Goal: Transaction & Acquisition: Register for event/course

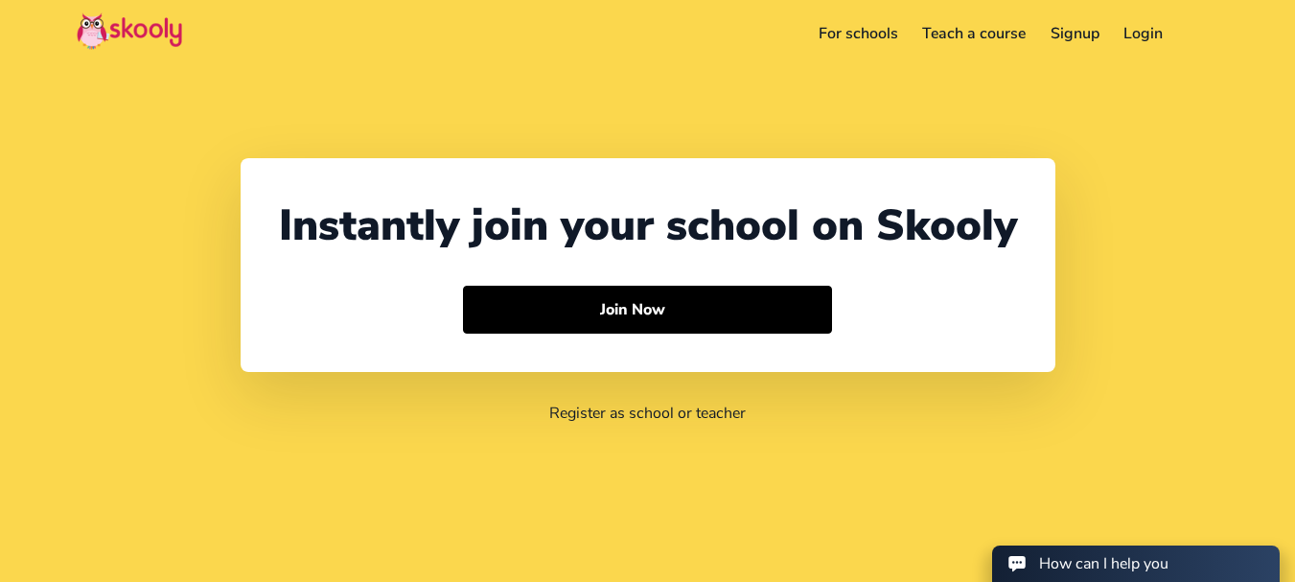
select select "94"
select select "[GEOGRAPHIC_DATA]"
select select "[GEOGRAPHIC_DATA]/[GEOGRAPHIC_DATA]"
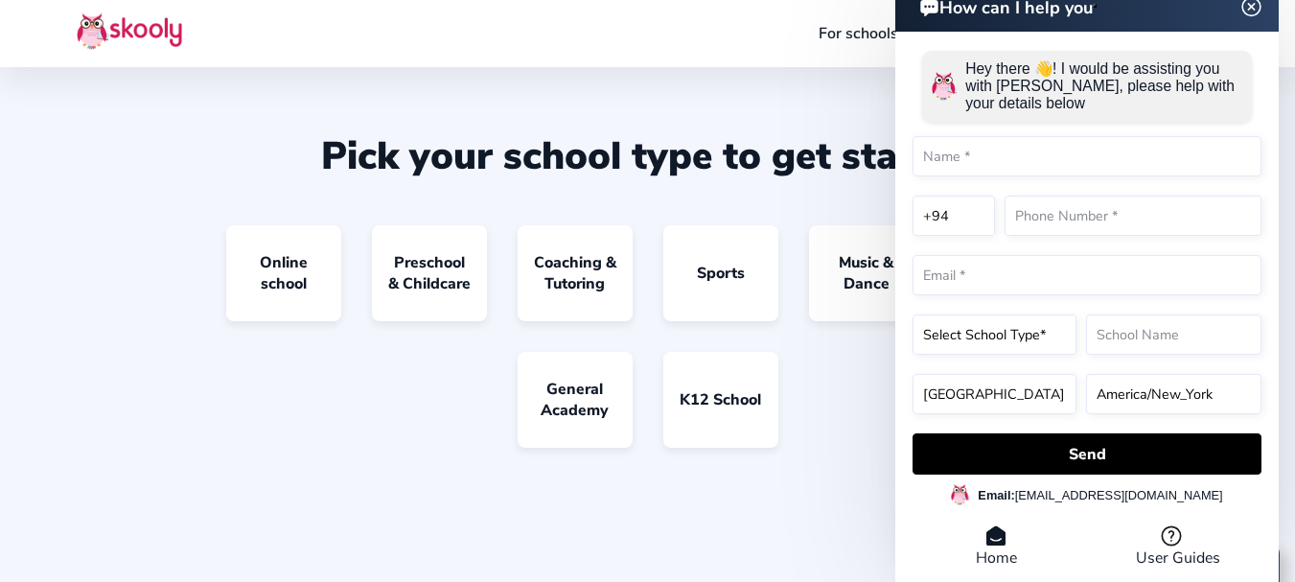
scroll to position [1495, 0]
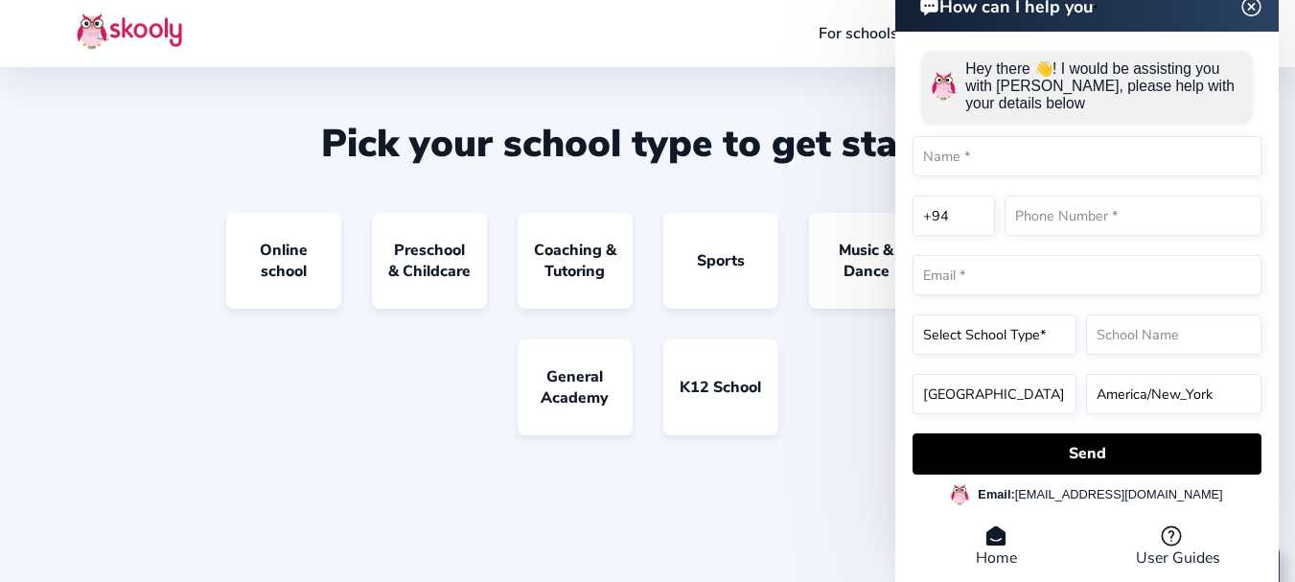
click at [929, 153] on input "text" at bounding box center [1086, 156] width 349 height 40
type input "UNIQUE [GEOGRAPHIC_DATA]"
click at [1030, 217] on input "text" at bounding box center [1132, 215] width 257 height 40
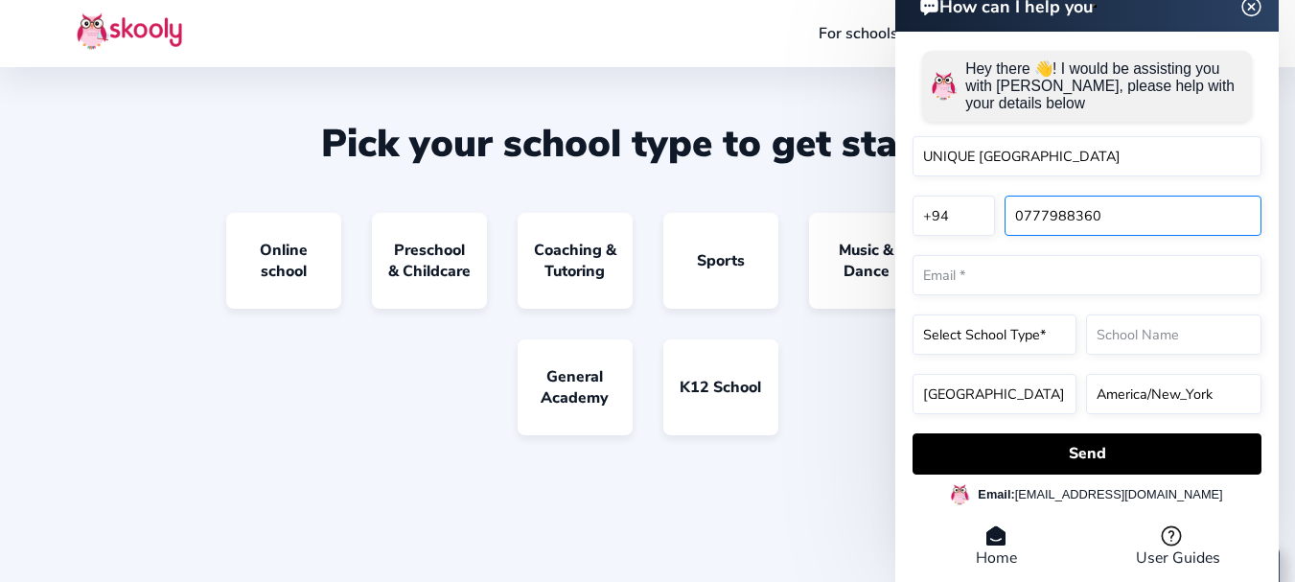
type input "0777988360"
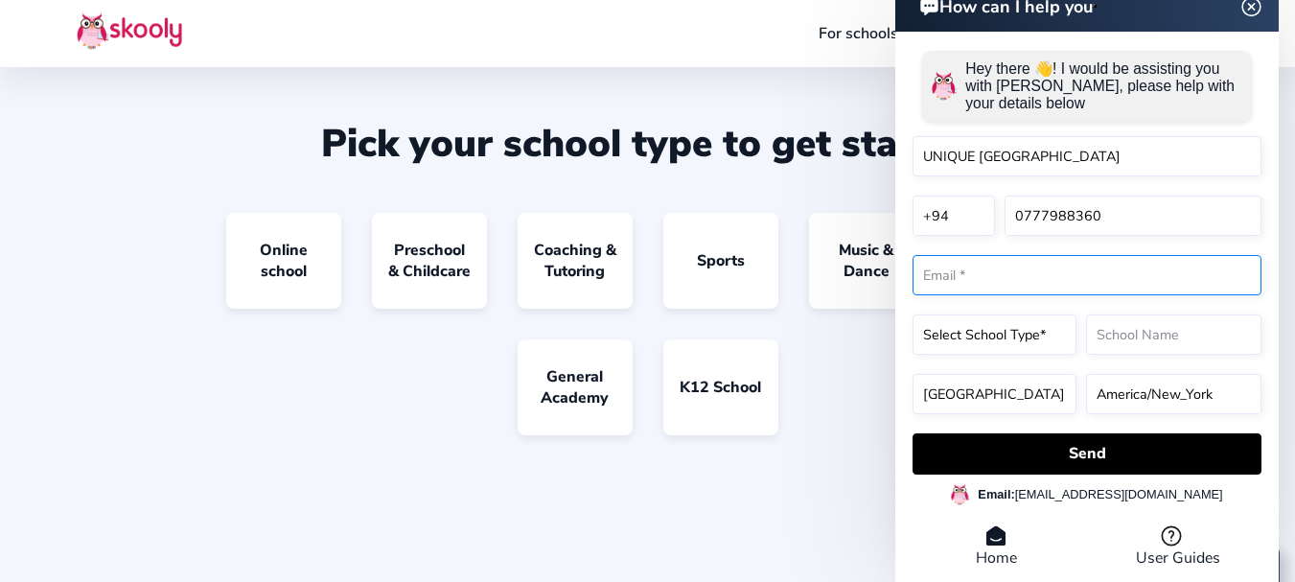
click at [953, 281] on input "email" at bounding box center [1086, 275] width 349 height 40
type input "[EMAIL_ADDRESS][DOMAIN_NAME]"
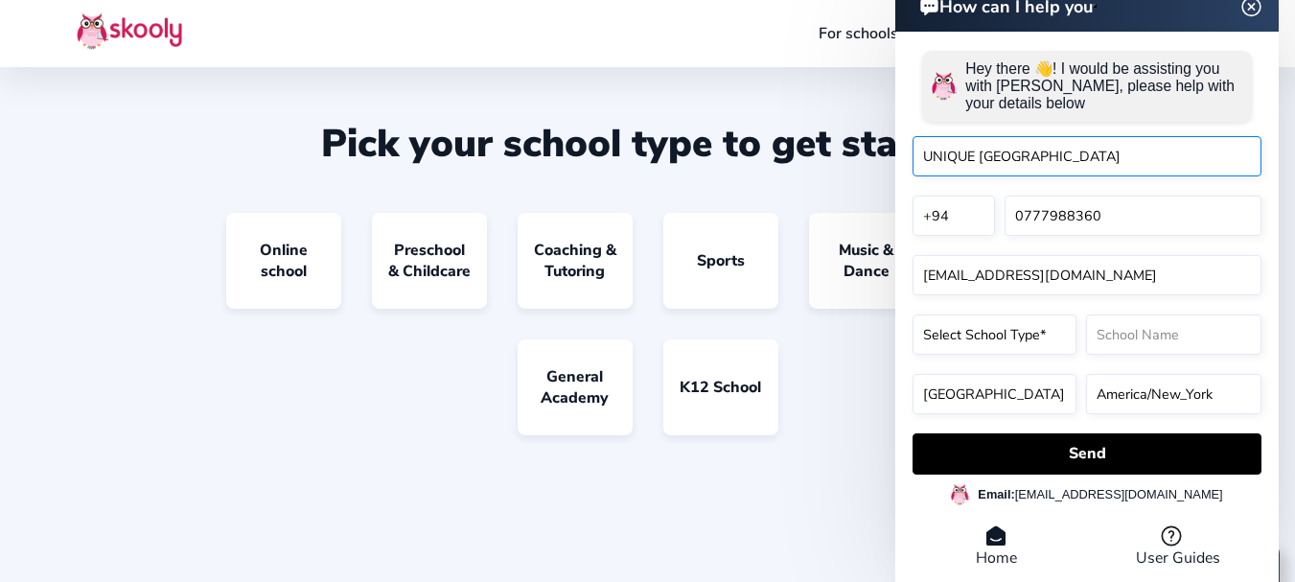
drag, startPoint x: 1191, startPoint y: 155, endPoint x: 886, endPoint y: 159, distance: 304.7
click at [1193, 149] on input "UNIQUE [GEOGRAPHIC_DATA]" at bounding box center [1086, 156] width 349 height 40
drag, startPoint x: 1197, startPoint y: 157, endPoint x: 880, endPoint y: 141, distance: 317.6
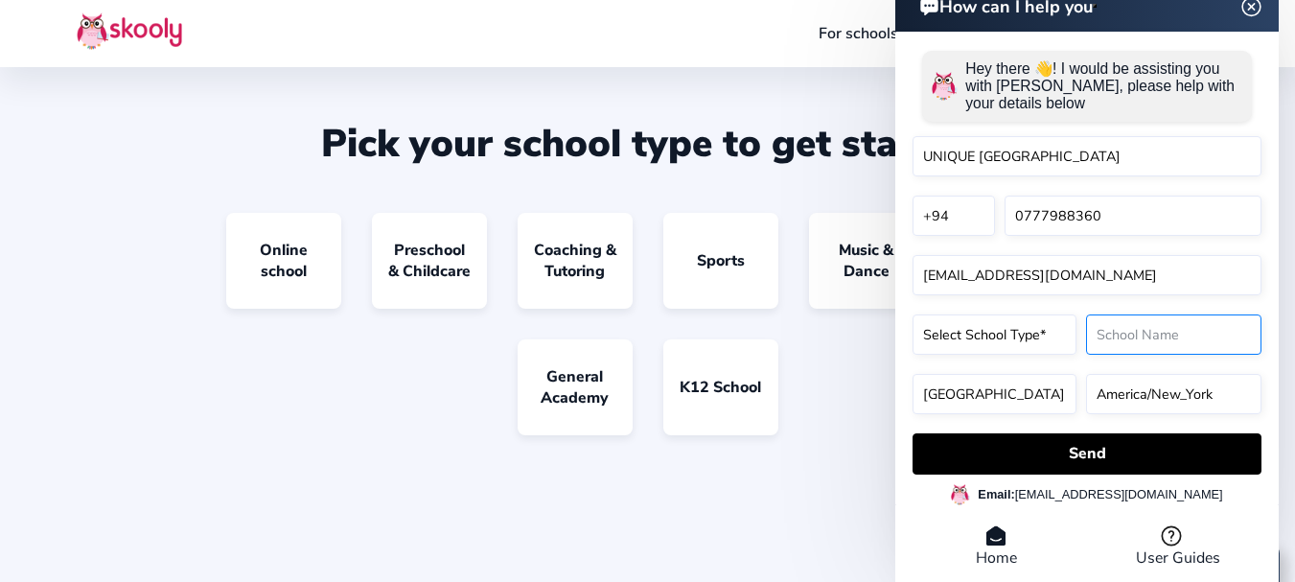
click at [1106, 326] on input "text" at bounding box center [1173, 334] width 175 height 40
paste input "UNIQUE [GEOGRAPHIC_DATA]"
type input "UNIQUE [GEOGRAPHIC_DATA]"
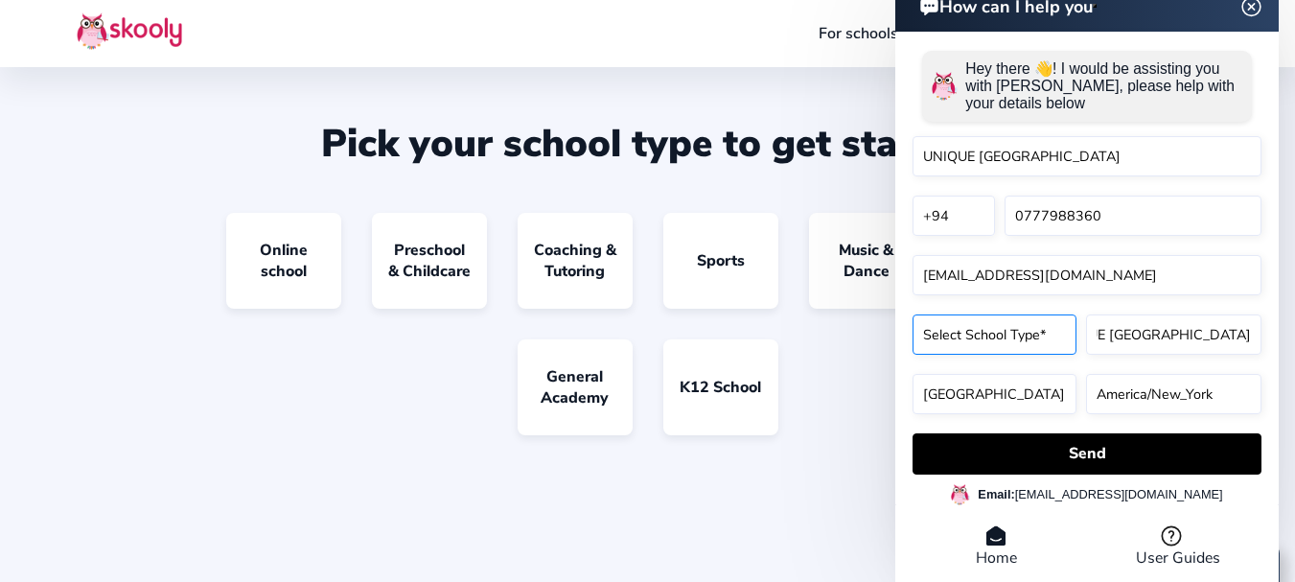
click at [1047, 331] on select "Select School Type* Preschool Childcare K12 or primary school Academy Online sc…" at bounding box center [994, 334] width 164 height 40
select select "K12 or primary school"
click at [912, 314] on select "Select School Type* Preschool Childcare K12 or primary school Academy Online sc…" at bounding box center [994, 334] width 164 height 40
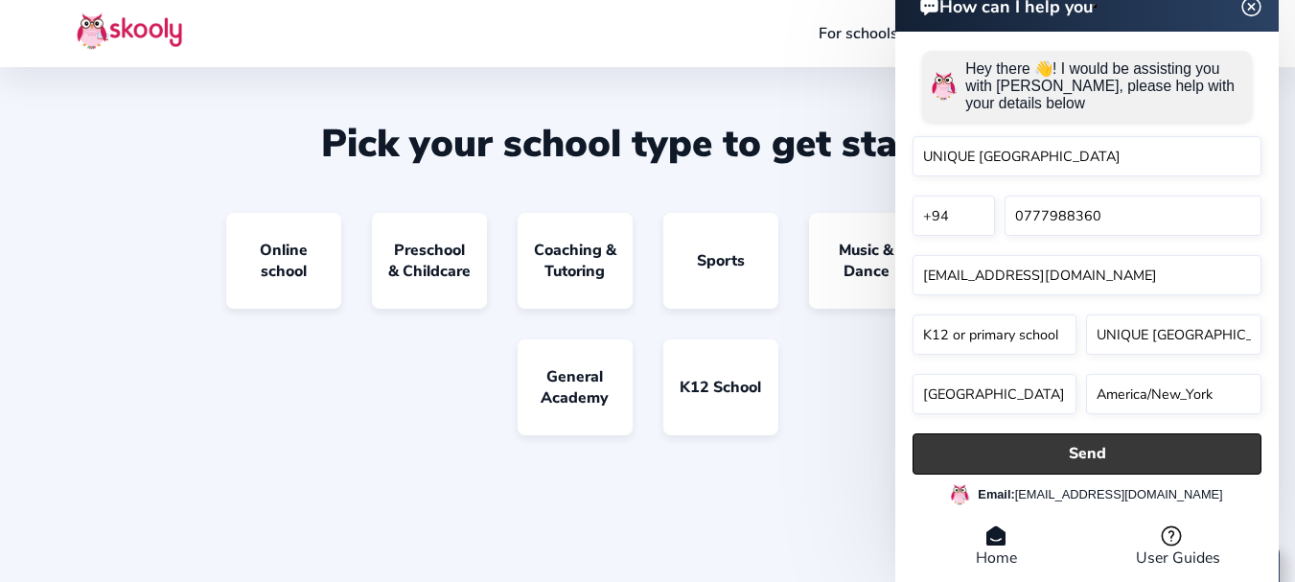
click at [1102, 453] on button "Send" at bounding box center [1086, 453] width 349 height 41
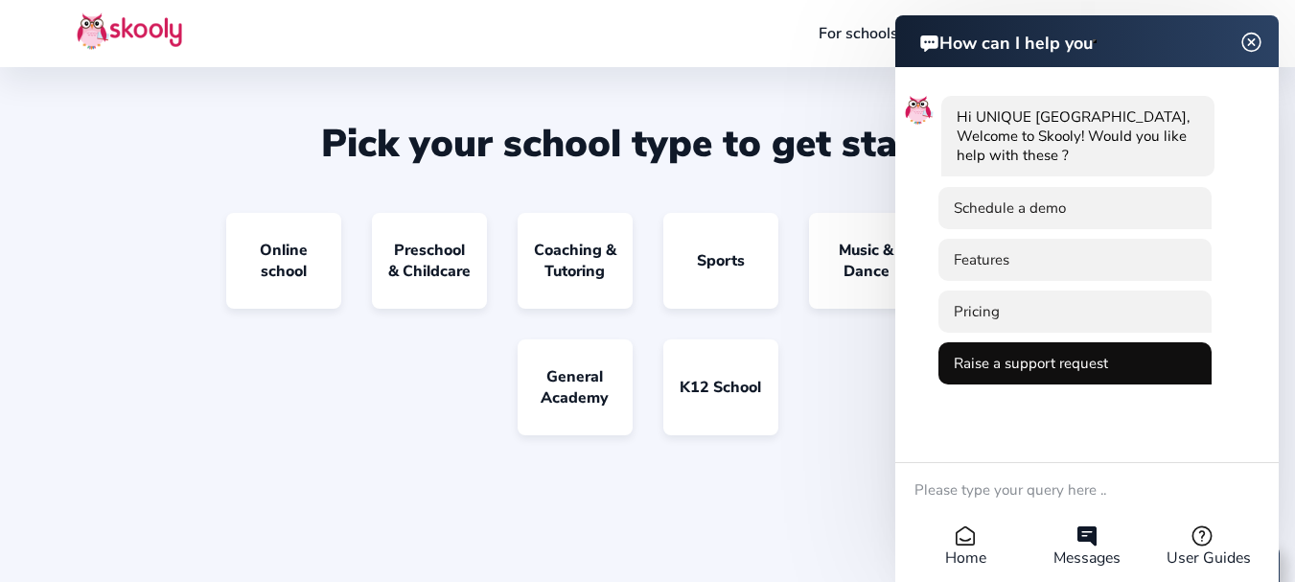
click at [1193, 379] on li "Raise a support request" at bounding box center [1074, 363] width 273 height 42
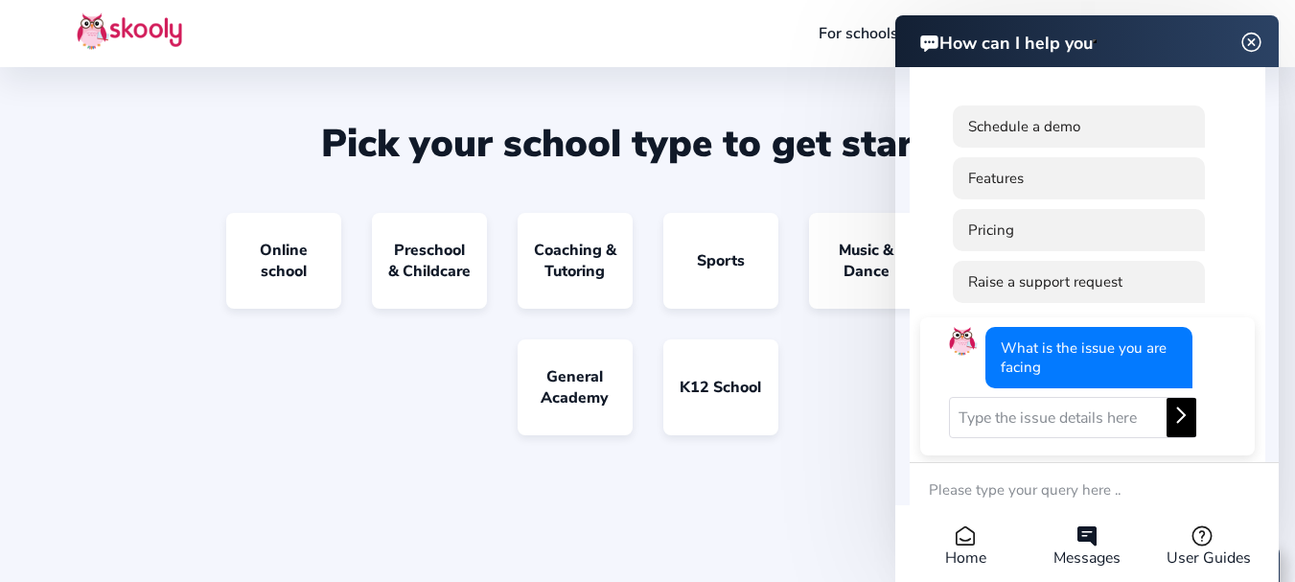
scroll to position [1, 0]
click at [1227, 404] on div "What is the issue you are facing" at bounding box center [1087, 385] width 334 height 138
click at [962, 544] on icon at bounding box center [964, 535] width 17 height 17
select select "K12 or primary school"
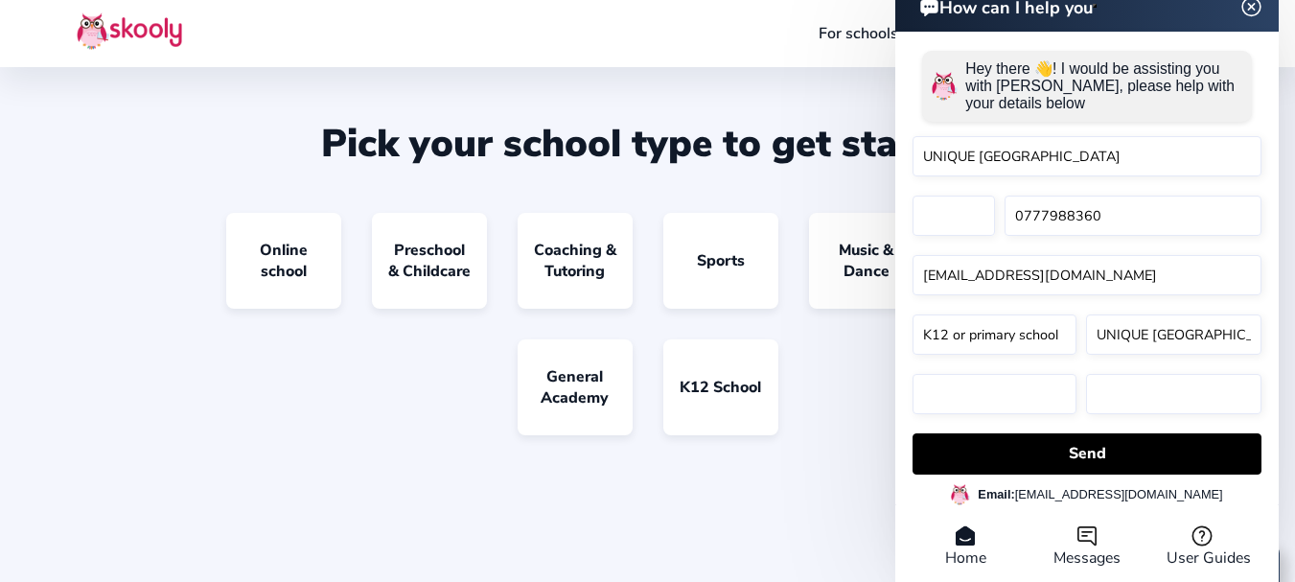
click at [962, 545] on icon at bounding box center [965, 535] width 22 height 23
select select "94"
select select "[GEOGRAPHIC_DATA]"
select select "[GEOGRAPHIC_DATA]/[GEOGRAPHIC_DATA]"
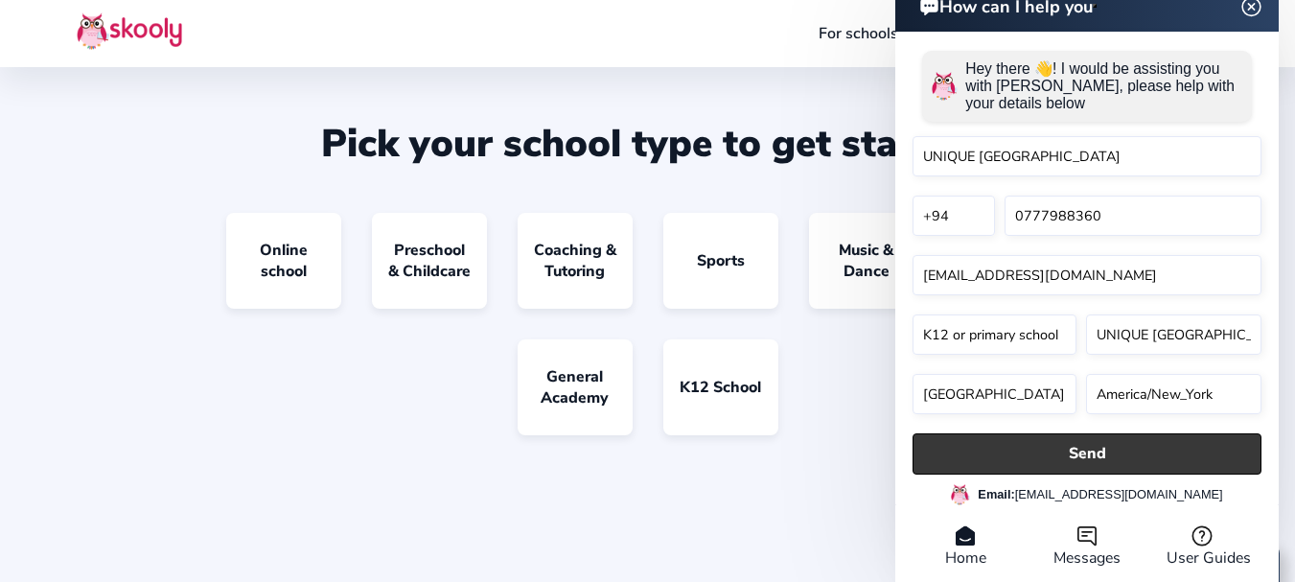
click at [1053, 443] on button "Send" at bounding box center [1086, 453] width 349 height 41
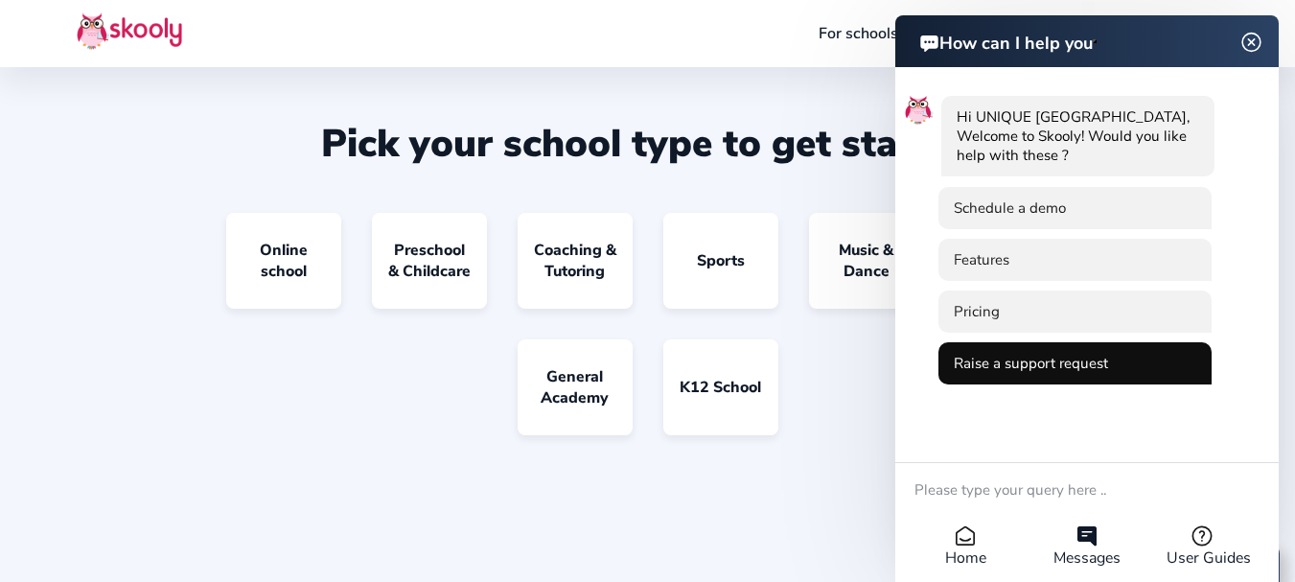
click at [1026, 353] on li "Raise a support request" at bounding box center [1074, 363] width 273 height 42
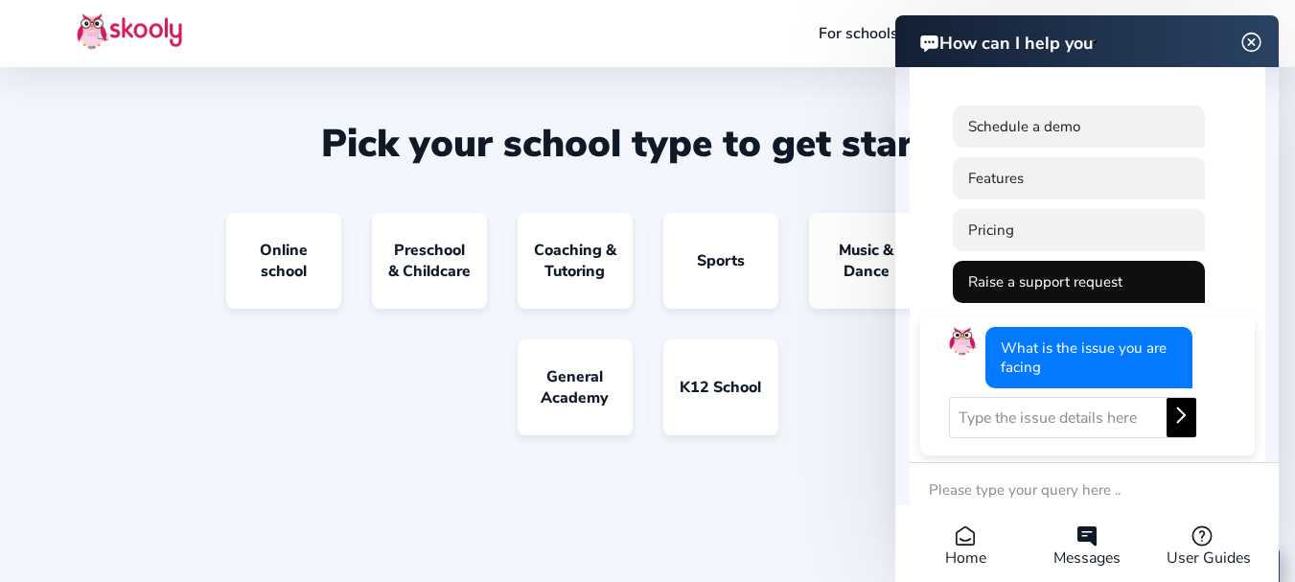
scroll to position [60, 0]
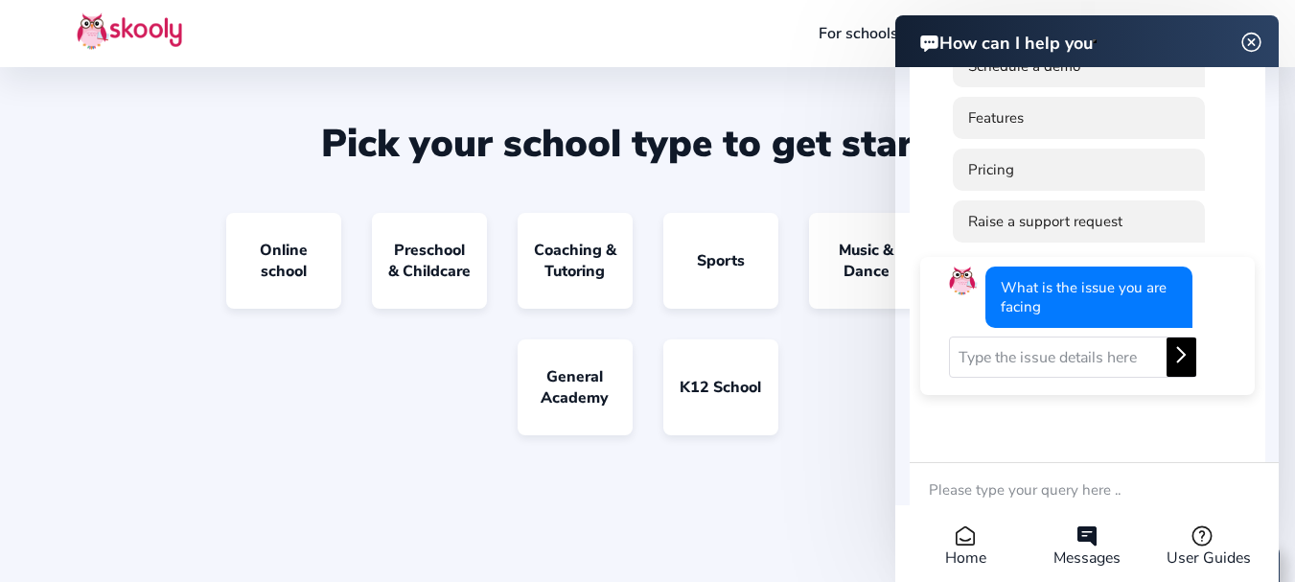
click at [1249, 38] on img at bounding box center [1251, 43] width 36 height 24
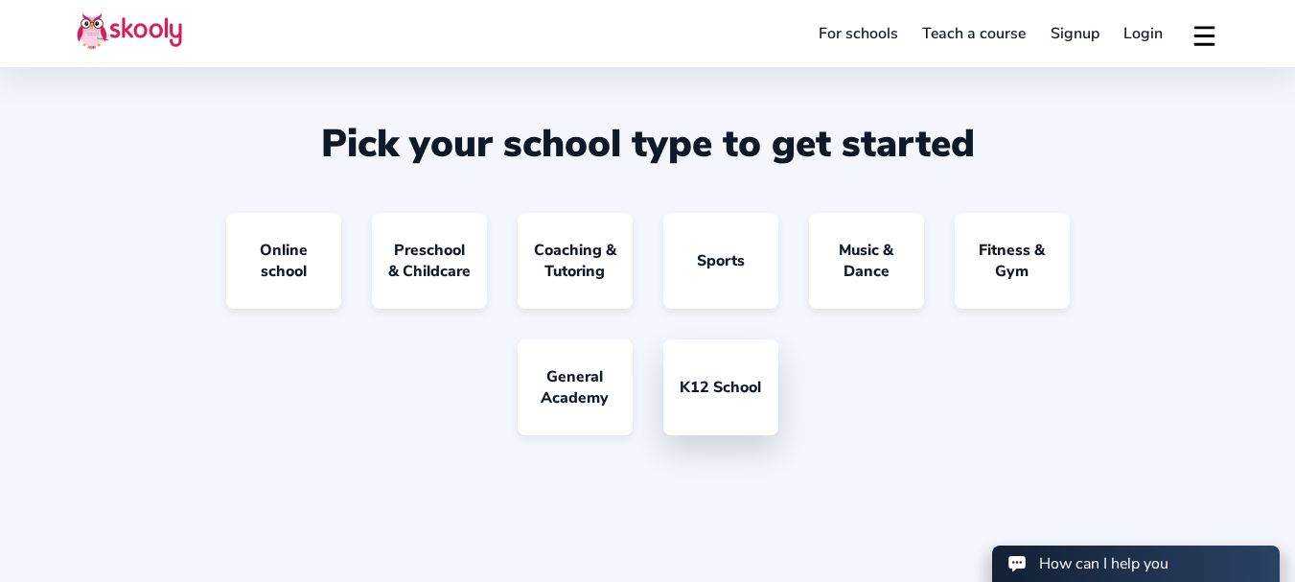
click at [722, 381] on link "K12 School" at bounding box center [720, 387] width 115 height 96
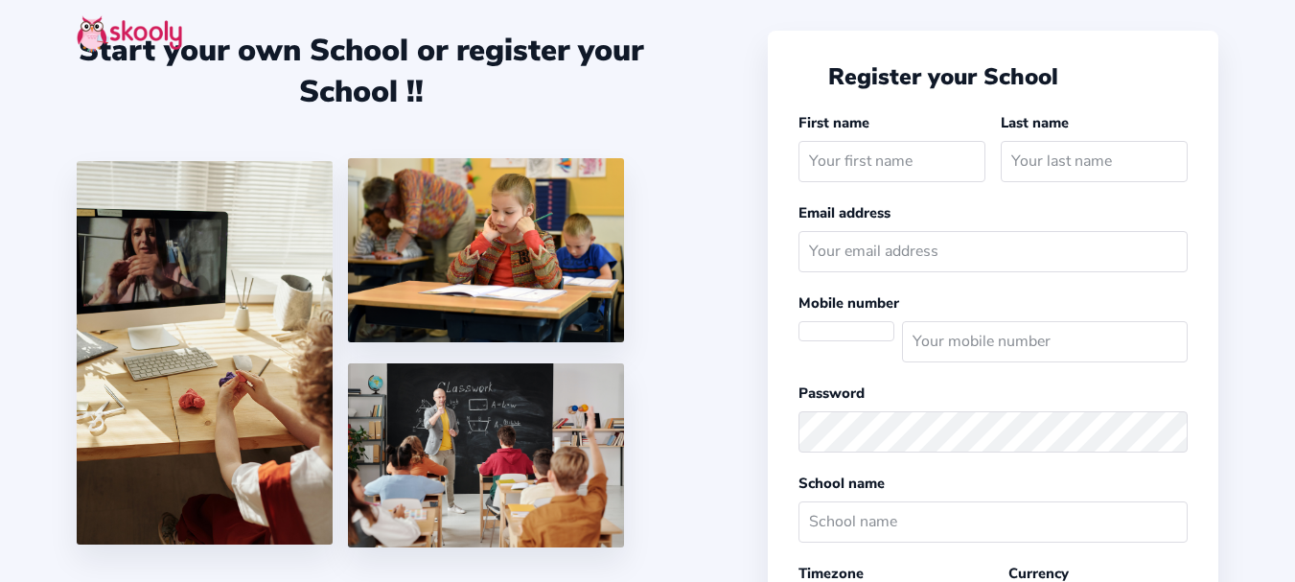
select select "[GEOGRAPHIC_DATA]/[GEOGRAPHIC_DATA]"
select select "LKR රු"
select select "LK"
select select
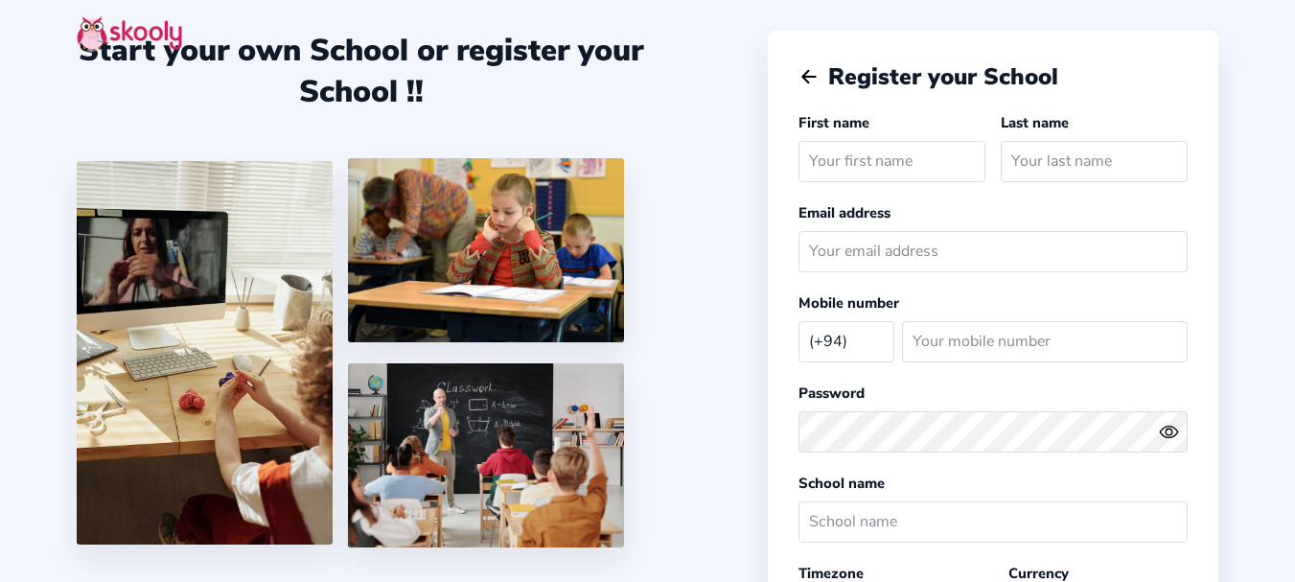
select select "LK"
select select "[GEOGRAPHIC_DATA]/[GEOGRAPHIC_DATA]"
select select "LKR රු"
select select "K12 or primary school"
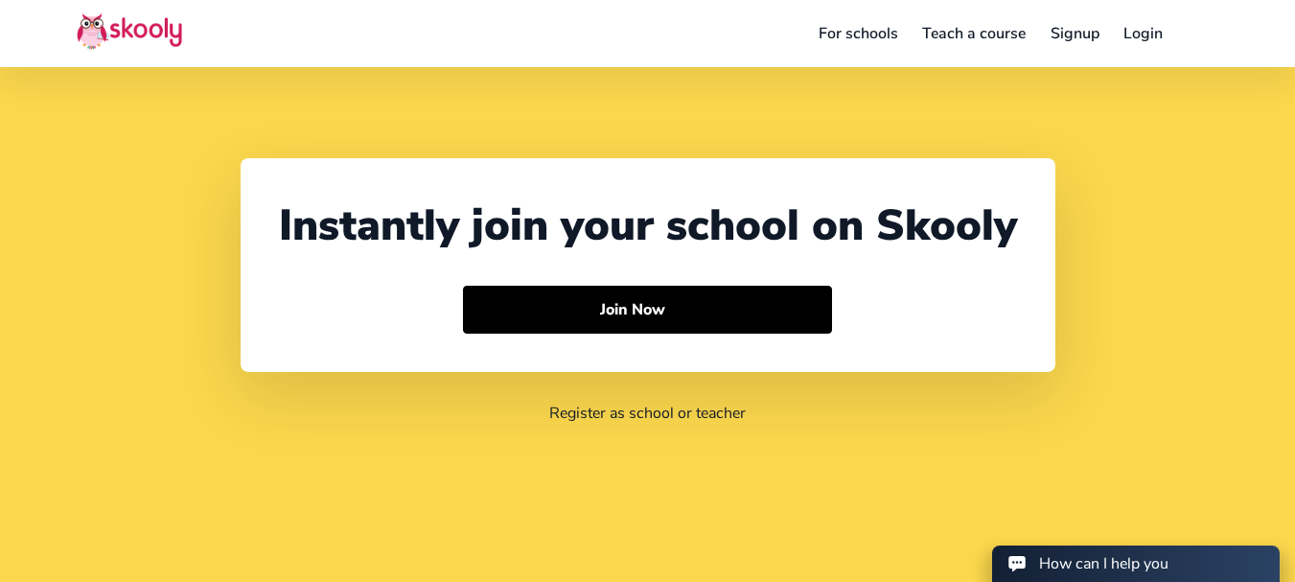
scroll to position [535, 0]
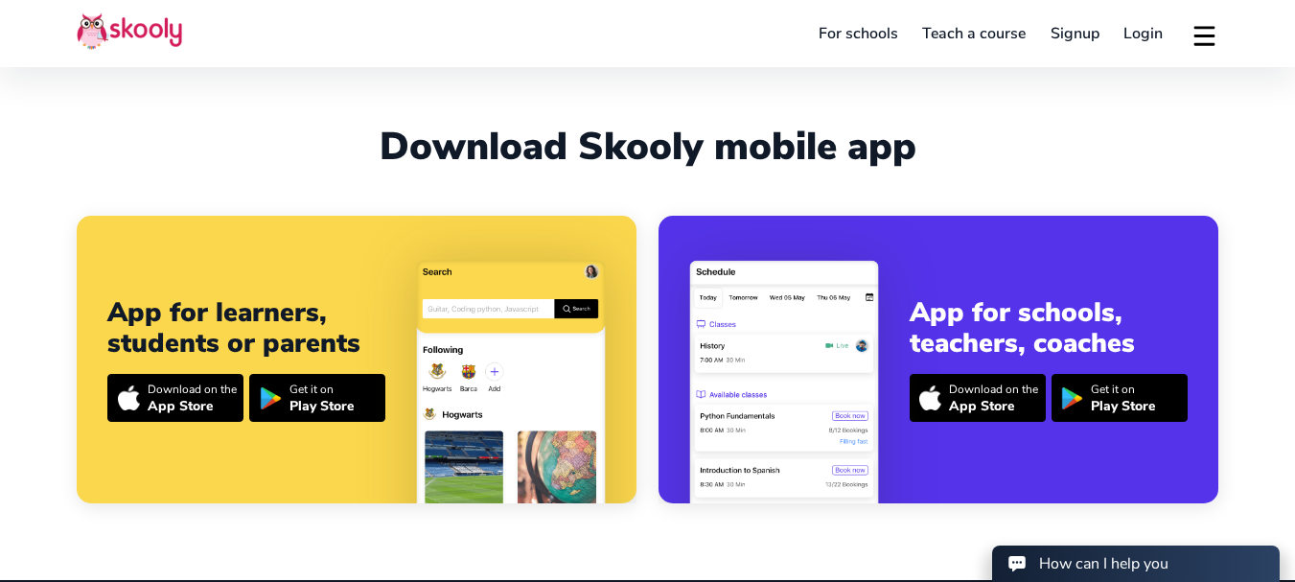
select select "94"
select select "[GEOGRAPHIC_DATA]"
select select "[GEOGRAPHIC_DATA]/[GEOGRAPHIC_DATA]"
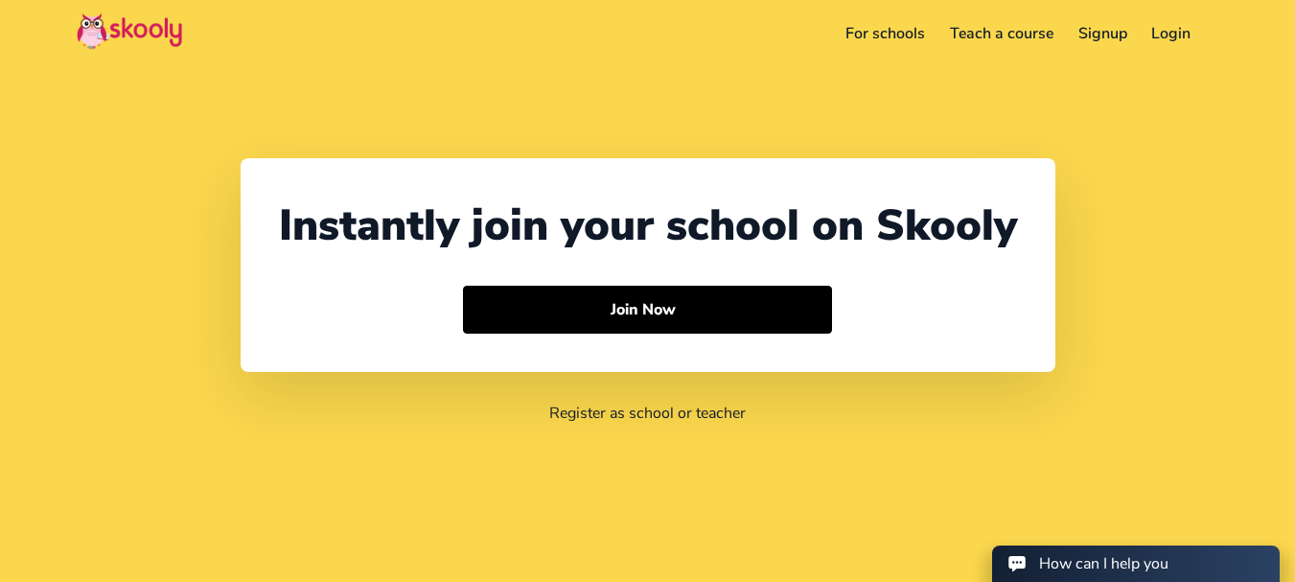
select select "94"
select select "[GEOGRAPHIC_DATA]"
select select "[GEOGRAPHIC_DATA]/[GEOGRAPHIC_DATA]"
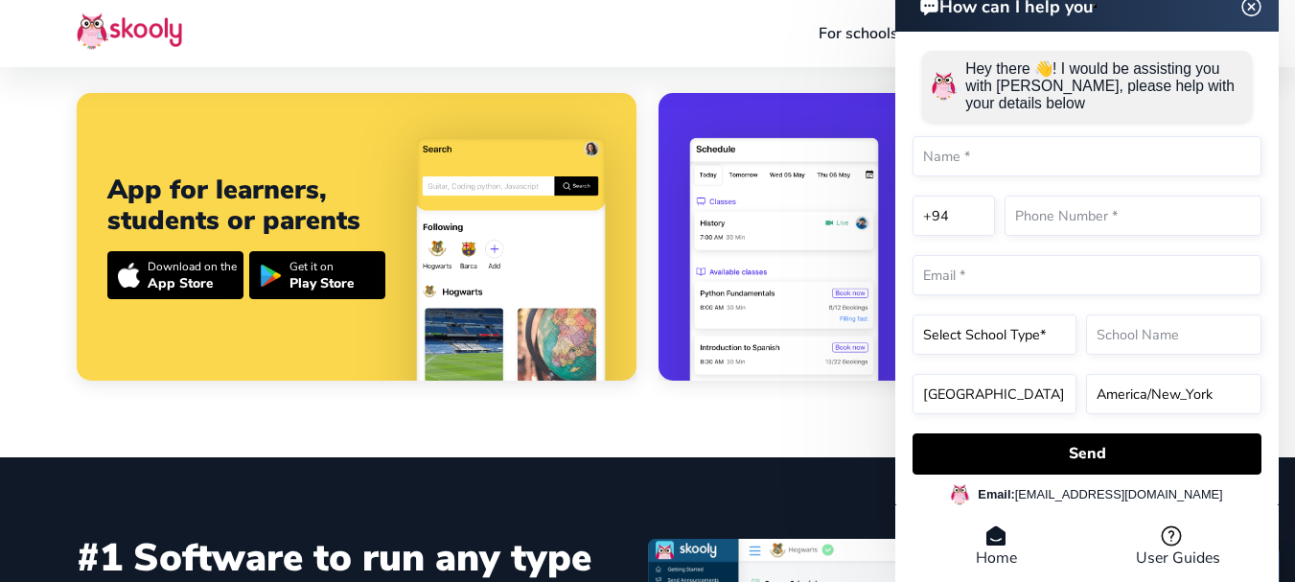
scroll to position [690, 0]
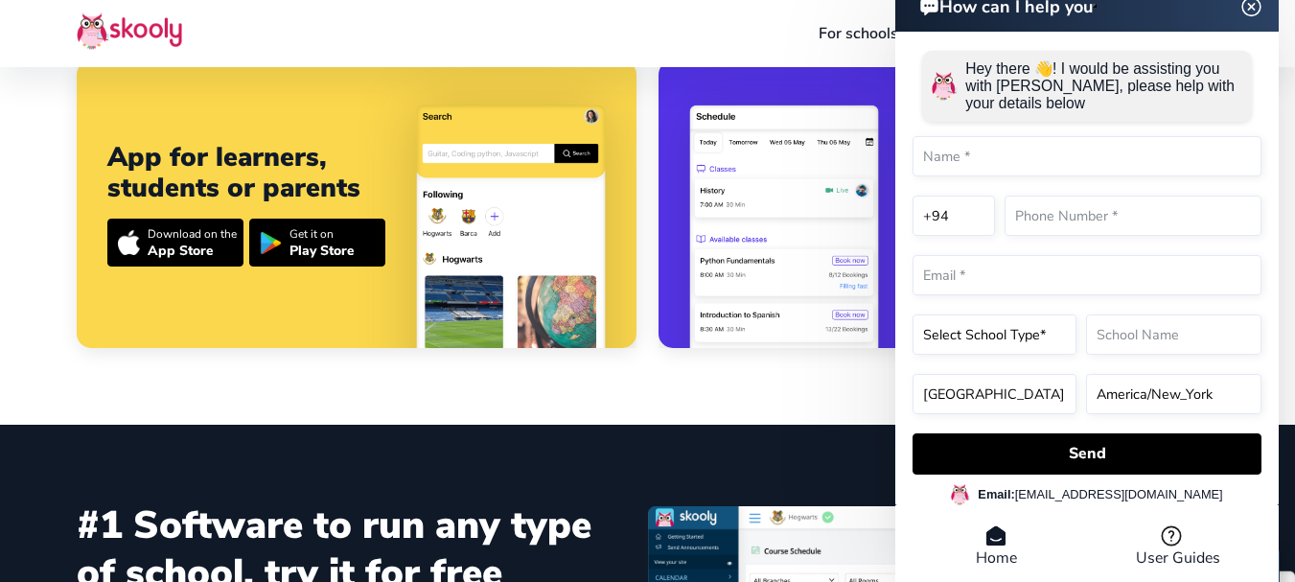
click at [1250, 4] on header "How can I help you" at bounding box center [1086, 6] width 383 height 52
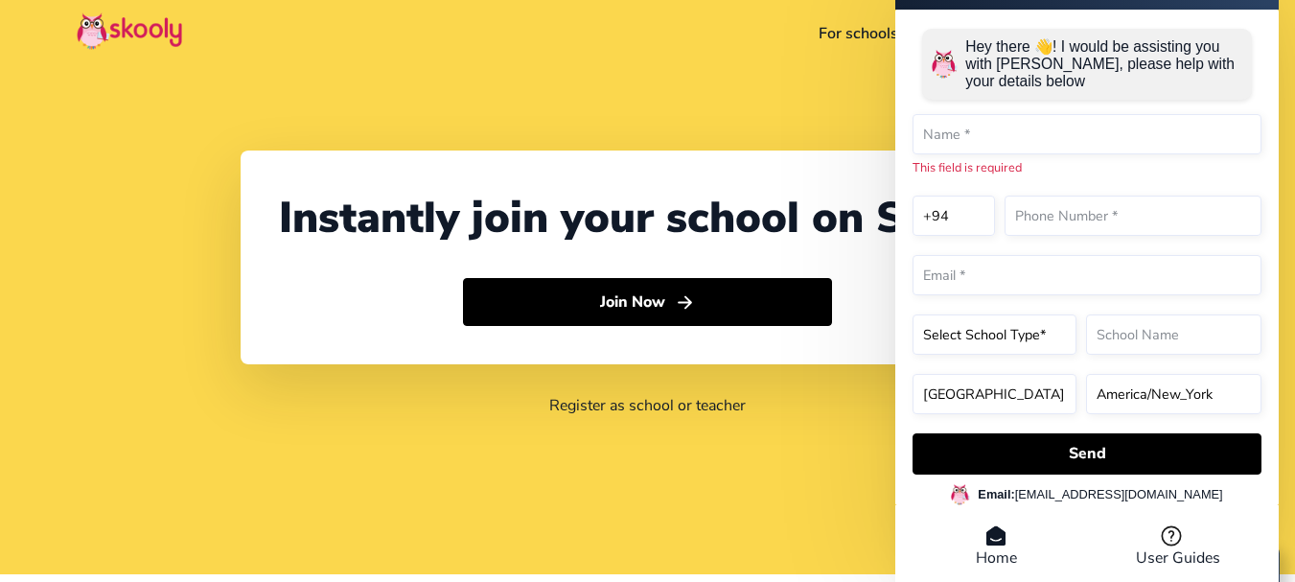
scroll to position [0, 0]
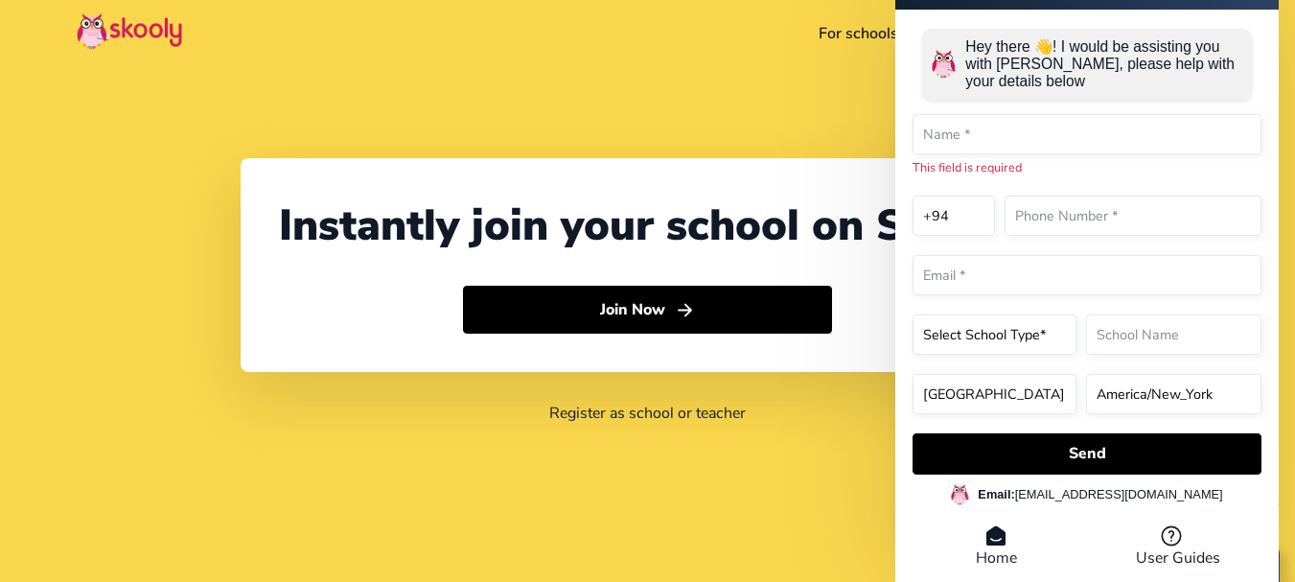
click at [753, 569] on div "Instantly join your school on Skooly Join Now Register as school or teacher" at bounding box center [647, 291] width 1295 height 582
click at [616, 60] on header "For schools Teach a course Signup Login Download app Contact support English" at bounding box center [647, 33] width 1295 height 67
click at [856, 571] on div "Instantly join your school on Skooly Join Now Register as school or teacher" at bounding box center [647, 291] width 1295 height 582
drag, startPoint x: 1255, startPoint y: 22, endPoint x: 1272, endPoint y: 55, distance: 36.9
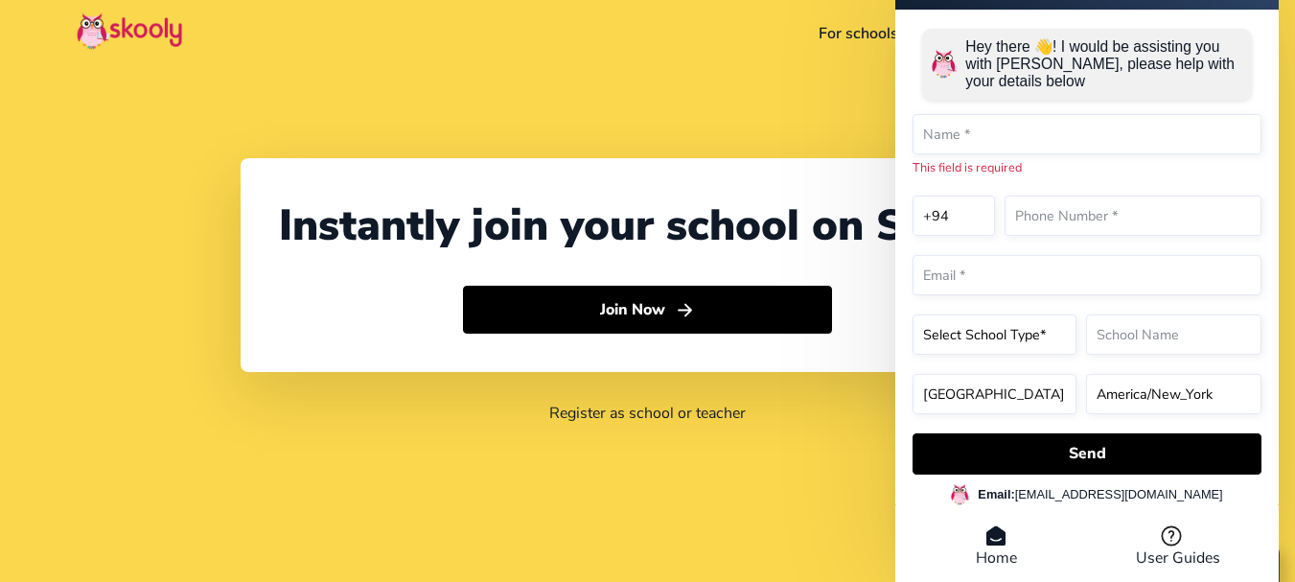
click at [1272, 55] on div "Hey there 👋! I would be assisting you with Skooly, please help with your detail…" at bounding box center [1086, 257] width 383 height 495
click at [657, 105] on div "Instantly join your school on Skooly Join Now Register as school or teacher" at bounding box center [647, 291] width 1295 height 582
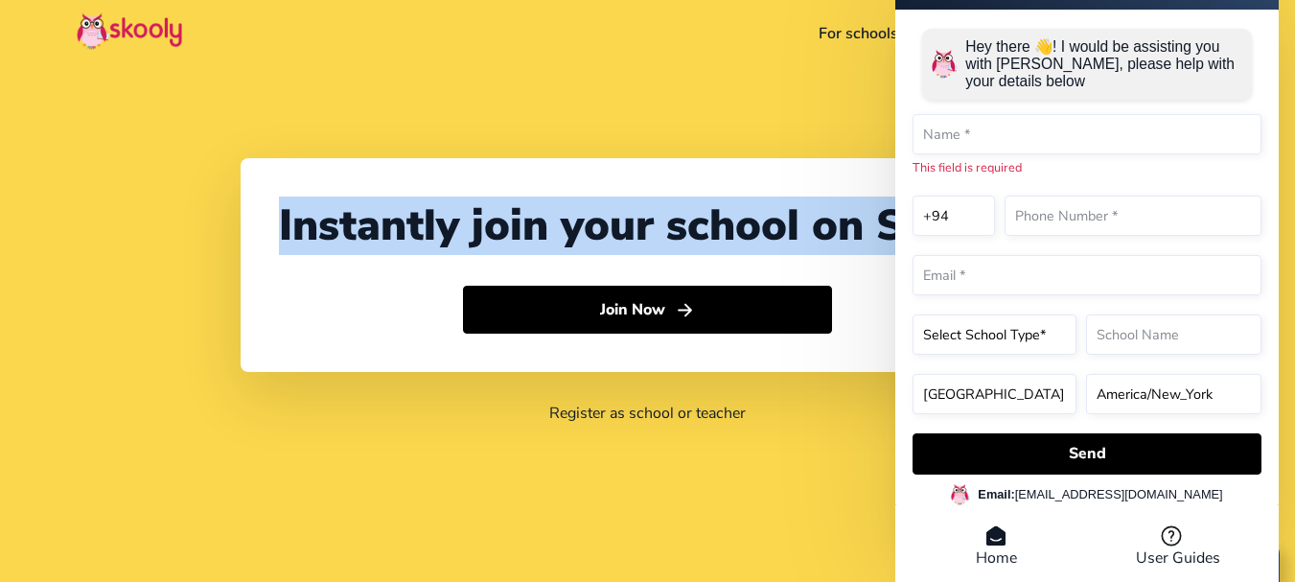
click at [657, 105] on div "Instantly join your school on Skooly Join Now Register as school or teacher" at bounding box center [647, 291] width 1295 height 582
click at [638, 410] on link "Register as school or teacher" at bounding box center [647, 412] width 196 height 21
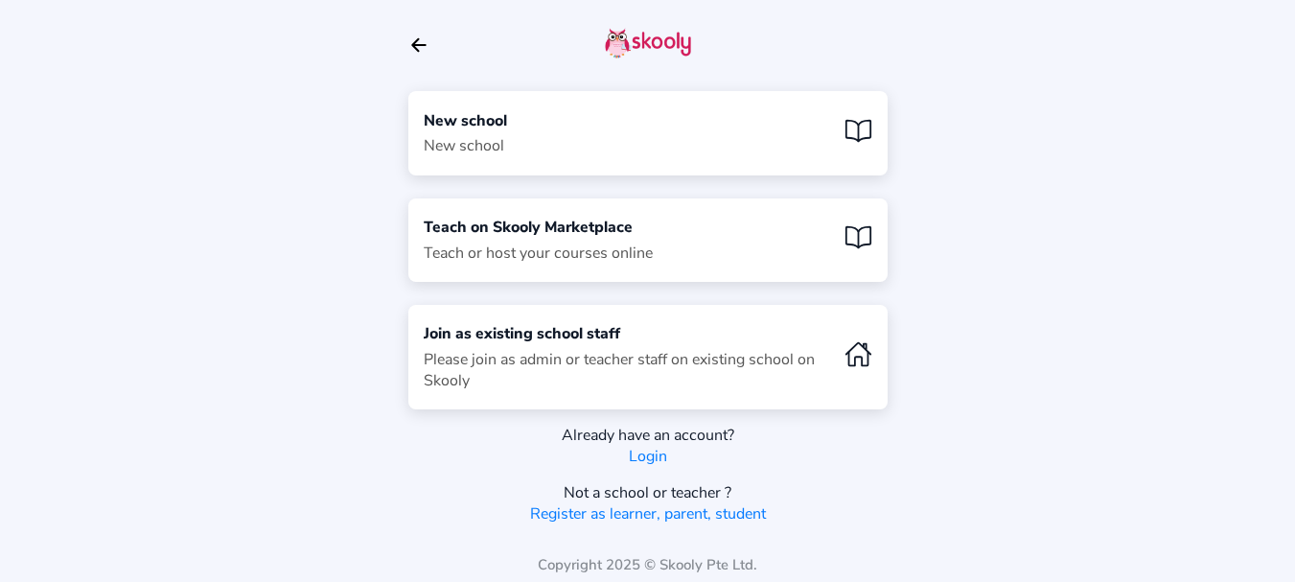
click at [645, 447] on link "Login" at bounding box center [648, 456] width 38 height 21
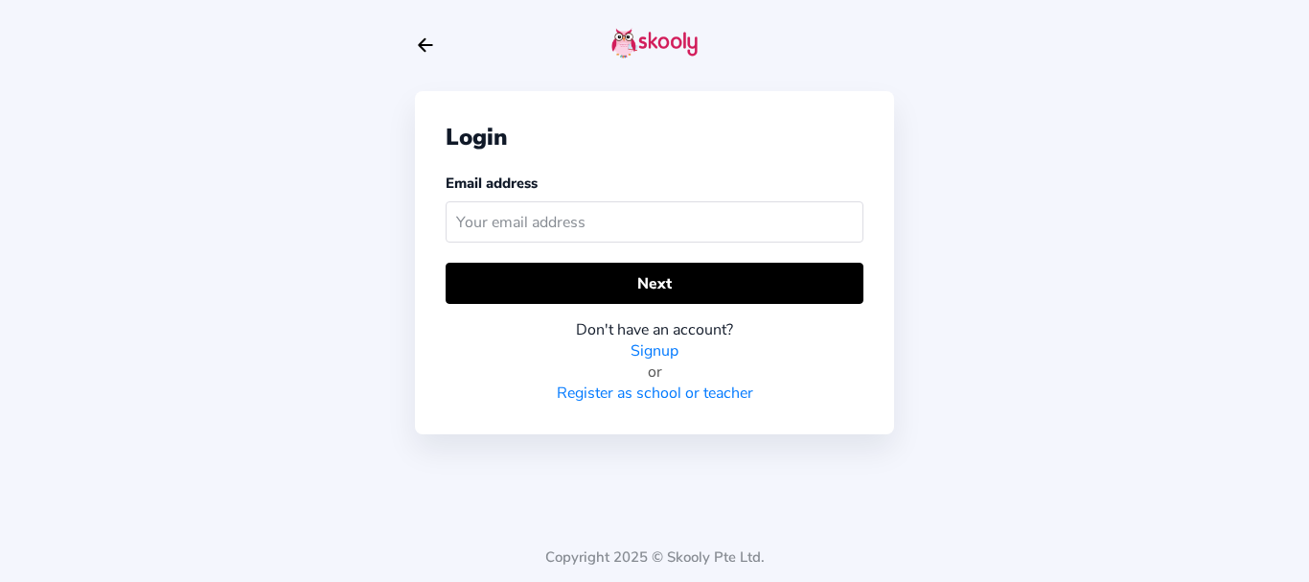
click at [491, 226] on input "text" at bounding box center [655, 221] width 418 height 41
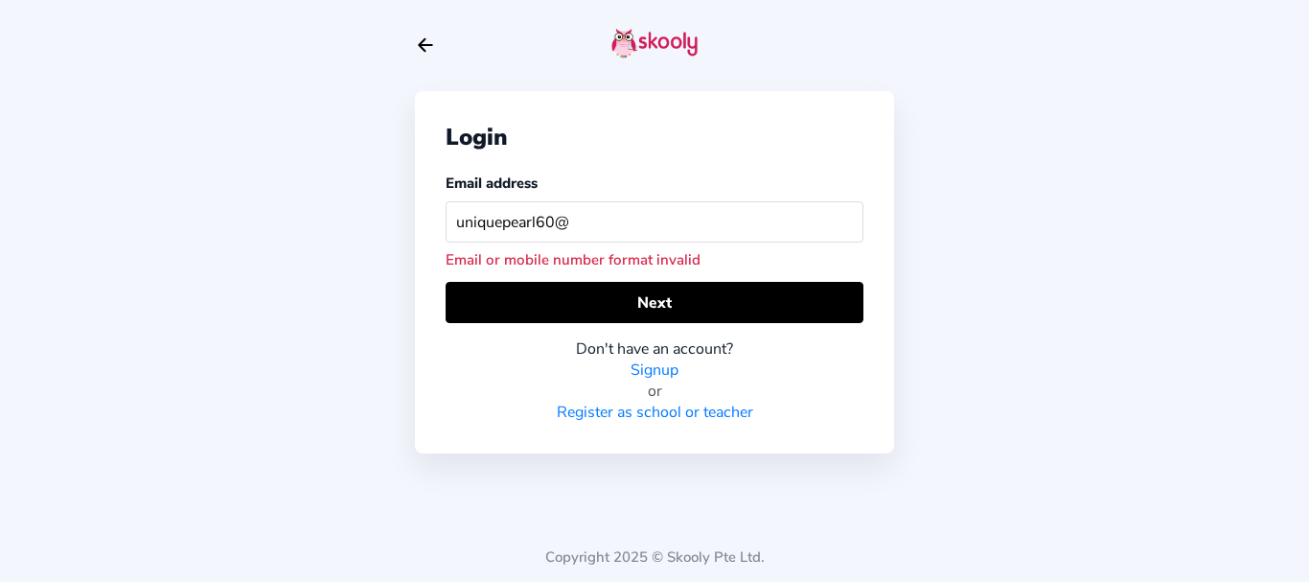
click at [575, 228] on input "uniquepearl60@" at bounding box center [655, 221] width 418 height 41
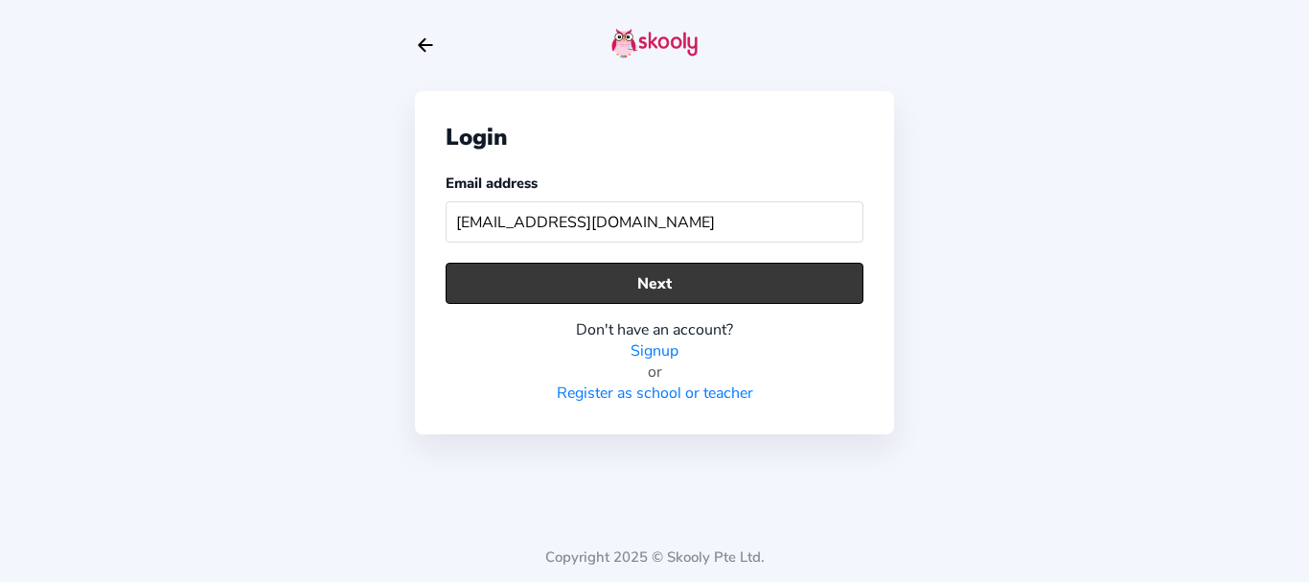
type input "[EMAIL_ADDRESS][DOMAIN_NAME]"
click at [598, 276] on button "Next" at bounding box center [655, 283] width 418 height 41
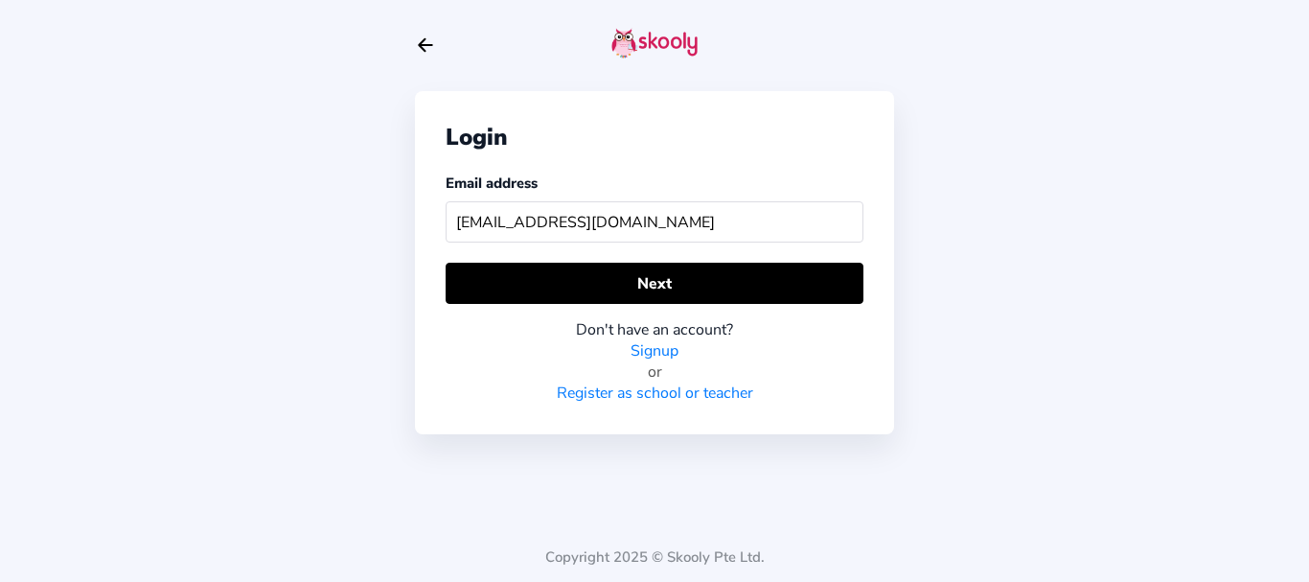
click at [648, 391] on link "Register as school or teacher" at bounding box center [655, 392] width 196 height 21
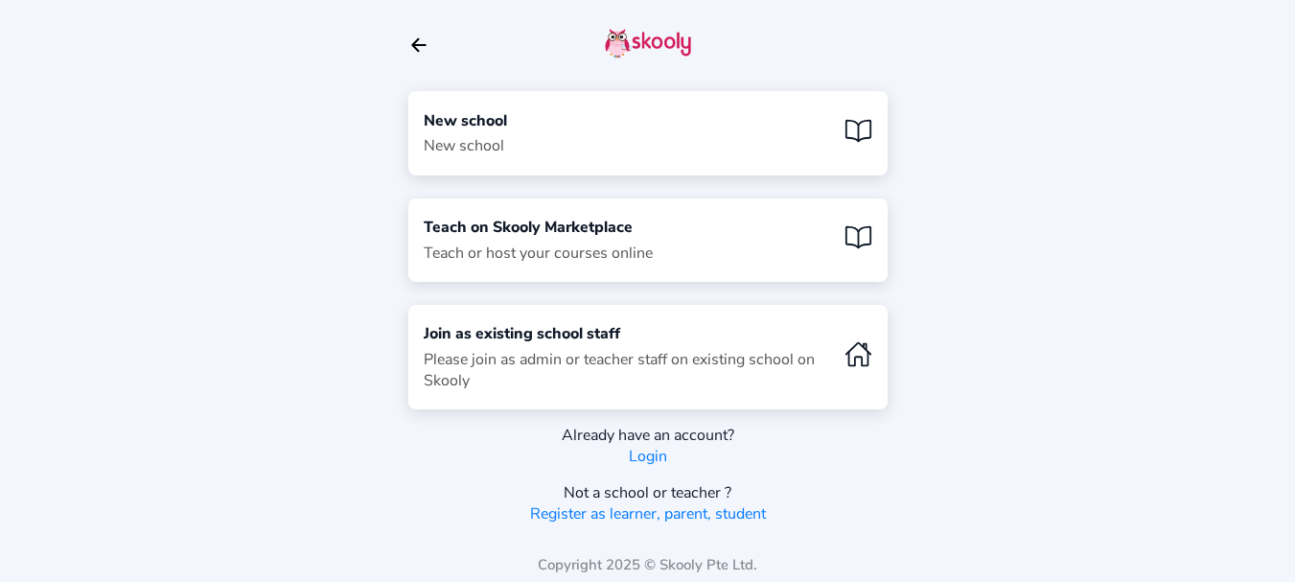
click at [579, 145] on div "New school New school" at bounding box center [647, 132] width 479 height 83
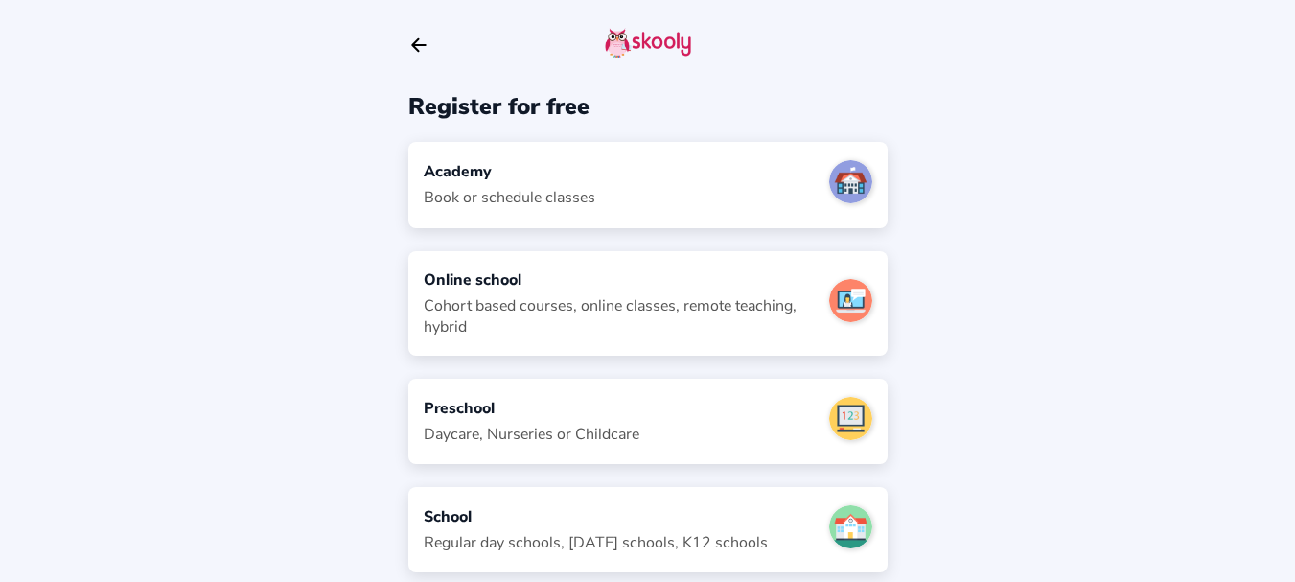
click at [633, 523] on div "School" at bounding box center [596, 516] width 344 height 21
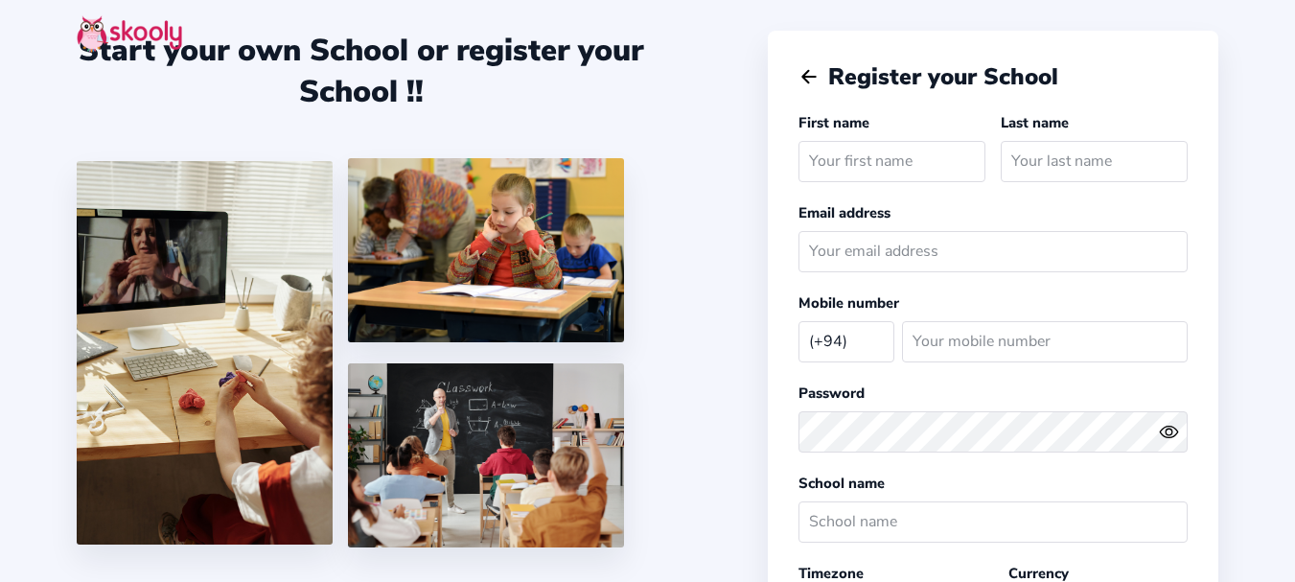
select select "LK"
select select "[GEOGRAPHIC_DATA]/[GEOGRAPHIC_DATA]"
select select "LKR රු"
type input "u"
type input "UNIQUE PEARL"
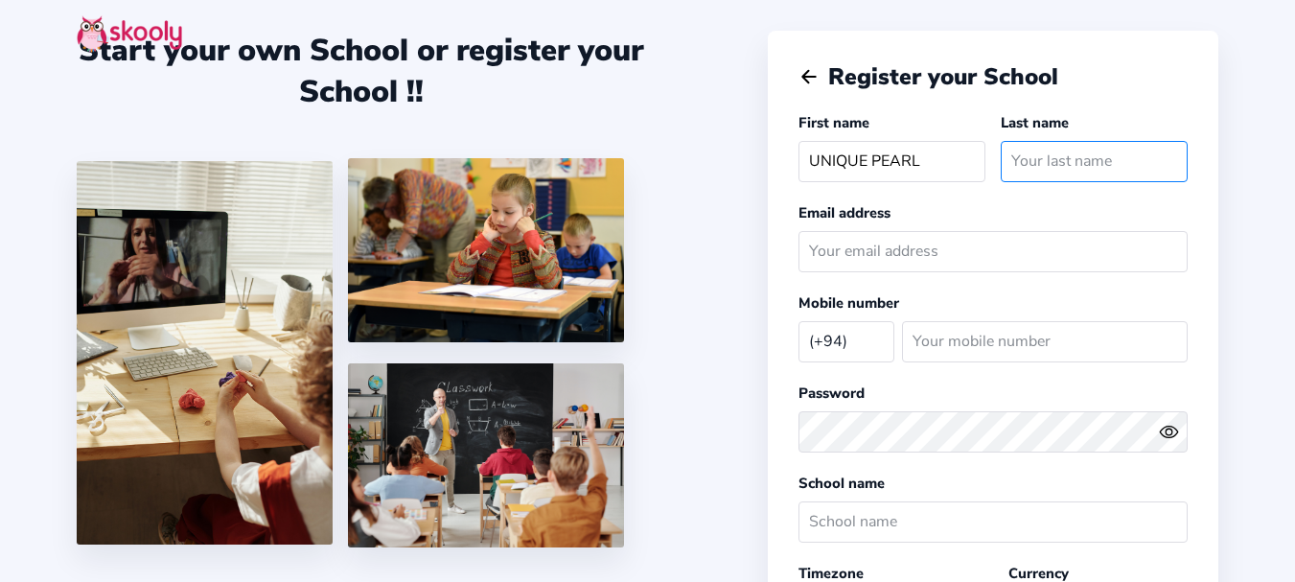
click at [1045, 165] on input "text" at bounding box center [1093, 161] width 187 height 41
type input "INTERNATIONAL SCHOOL"
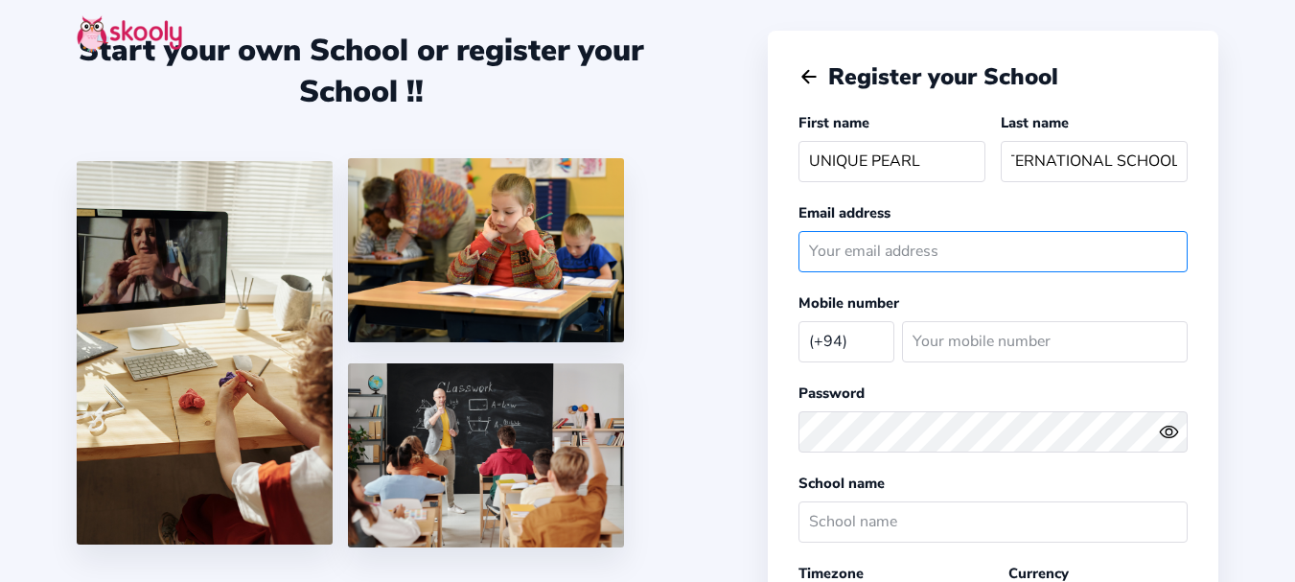
click at [864, 254] on input "email" at bounding box center [992, 251] width 389 height 41
type input "[EMAIL_ADDRESS][DOMAIN_NAME]"
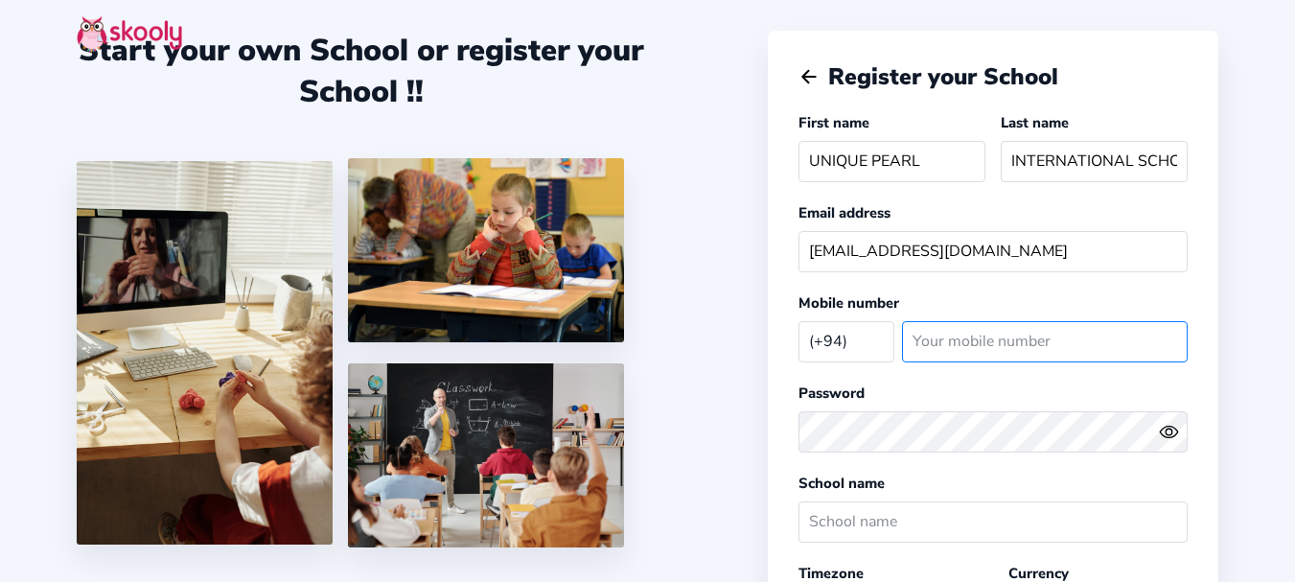
click at [942, 335] on input "number" at bounding box center [1045, 341] width 286 height 41
type input "0777988360"
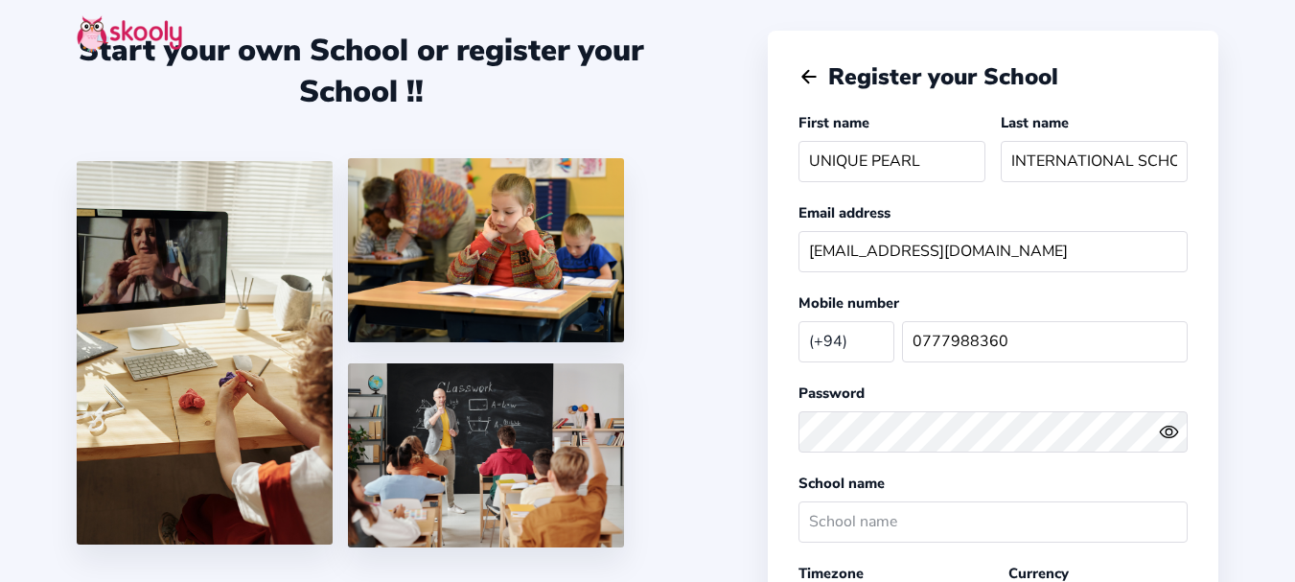
click at [1167, 427] on icon "Eye" at bounding box center [1168, 432] width 20 height 20
click at [825, 522] on input "text" at bounding box center [992, 521] width 389 height 41
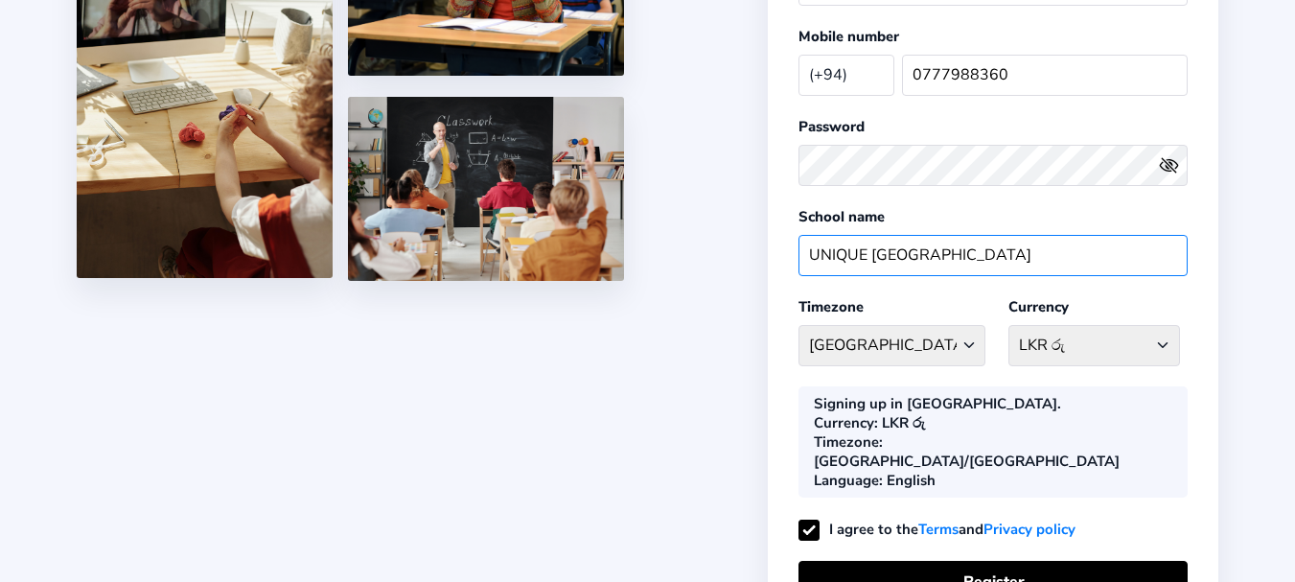
scroll to position [268, 0]
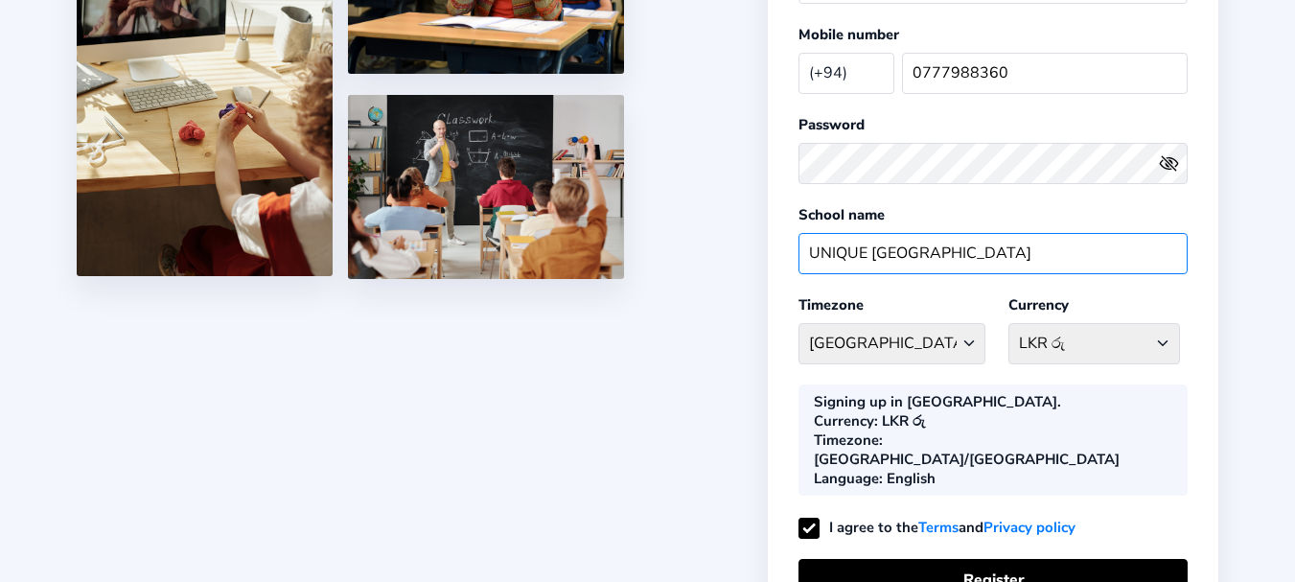
type input "UNIQUE PEARL INTERNATIONAL COLLEGE"
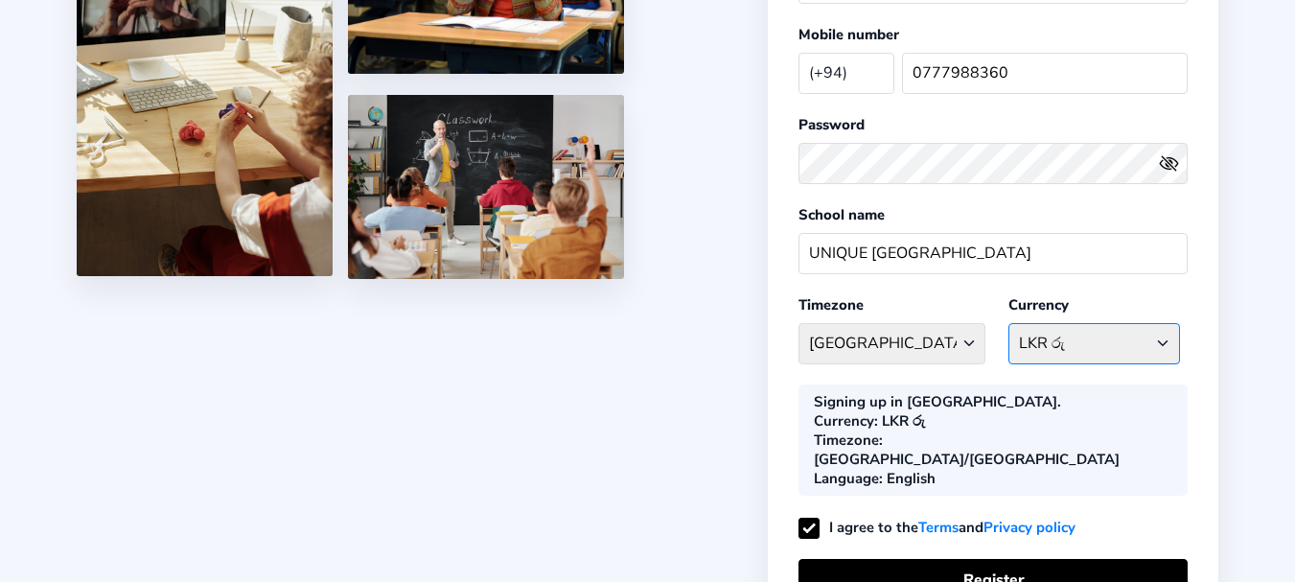
click at [1164, 339] on select "LKR රු Afghanistan AFN - ؋. Albania ALL - L Algeria DZD - دج AmericanSamoa USD …" at bounding box center [1094, 343] width 172 height 41
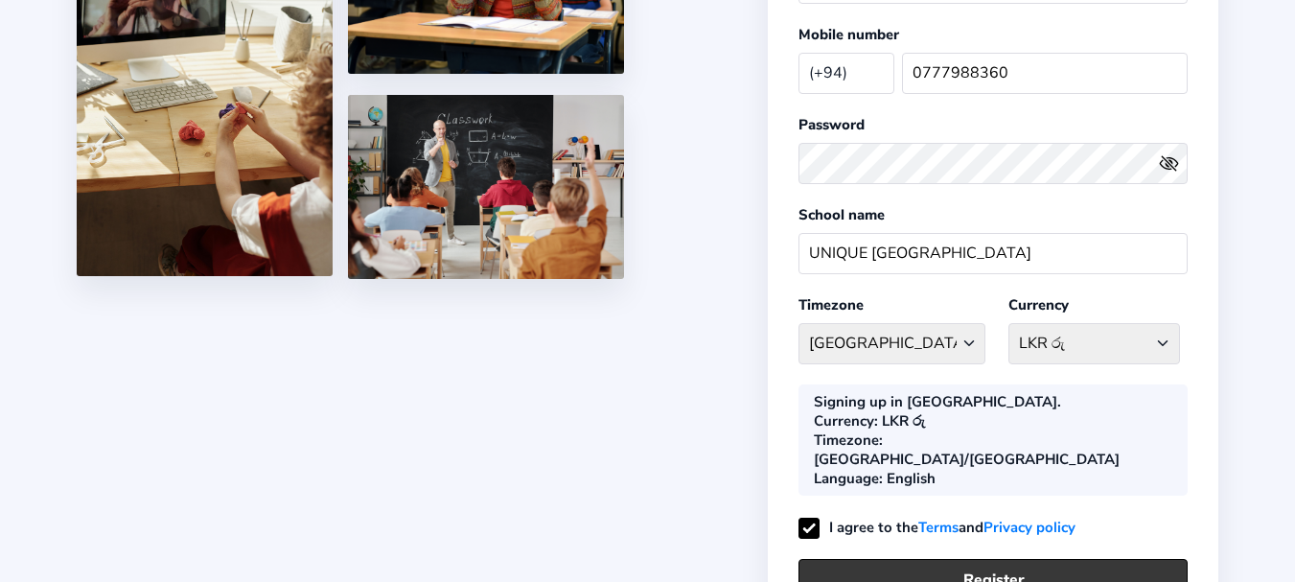
click at [931, 559] on button "Register" at bounding box center [992, 579] width 389 height 41
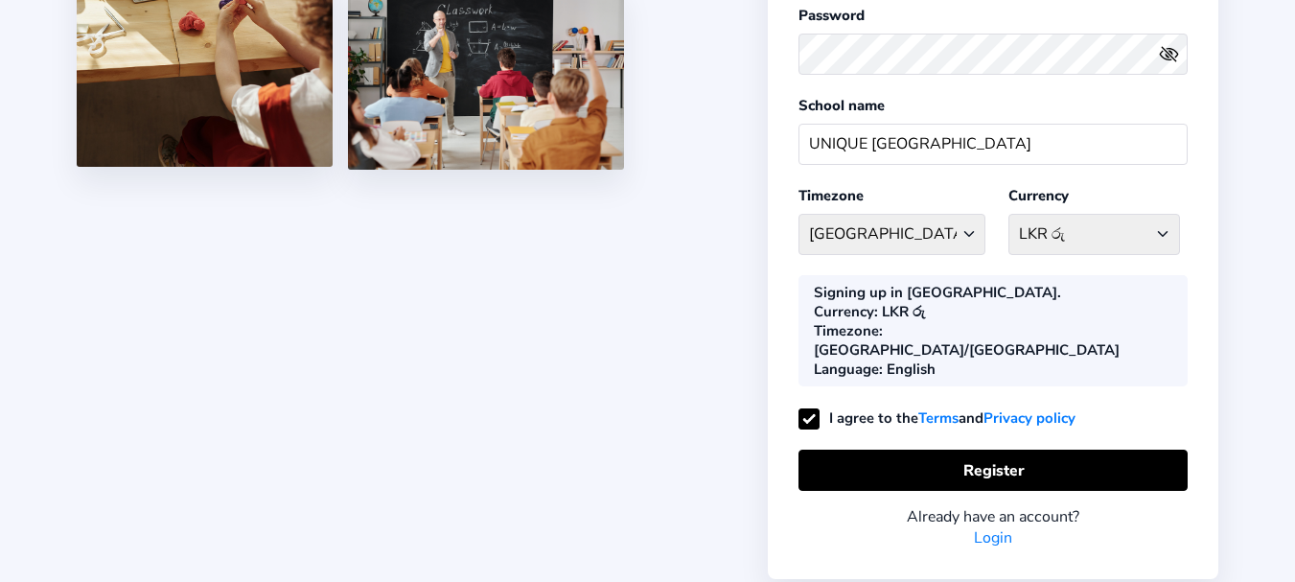
scroll to position [383, 0]
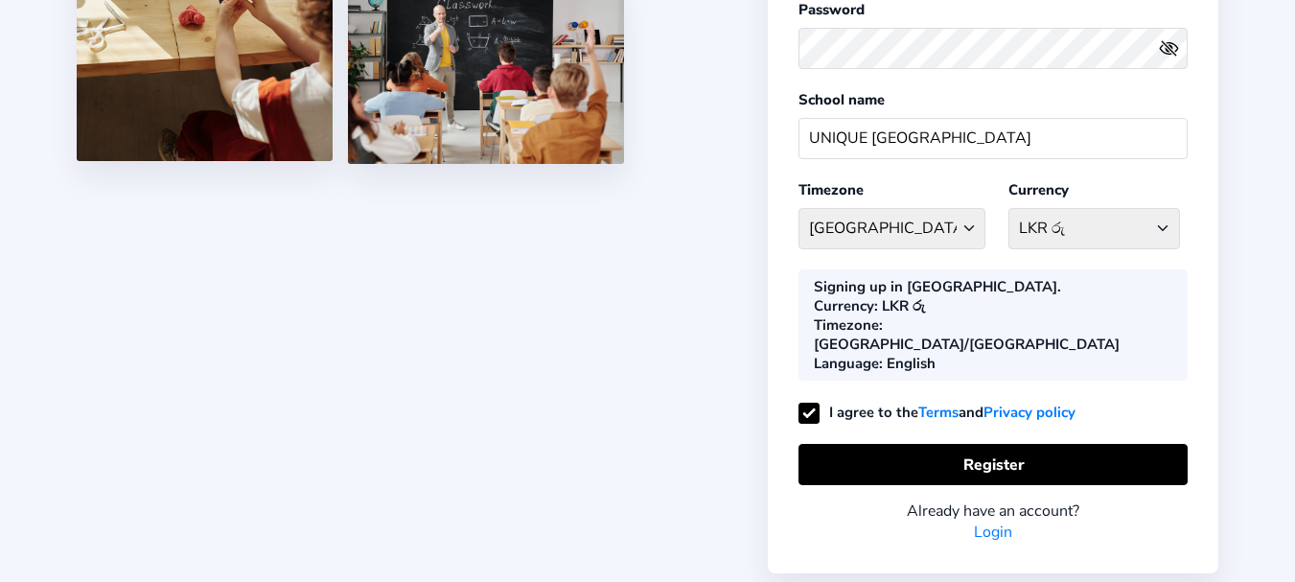
click at [986, 521] on link "Login" at bounding box center [993, 531] width 38 height 21
